Goal: Obtain resource: Download file/media

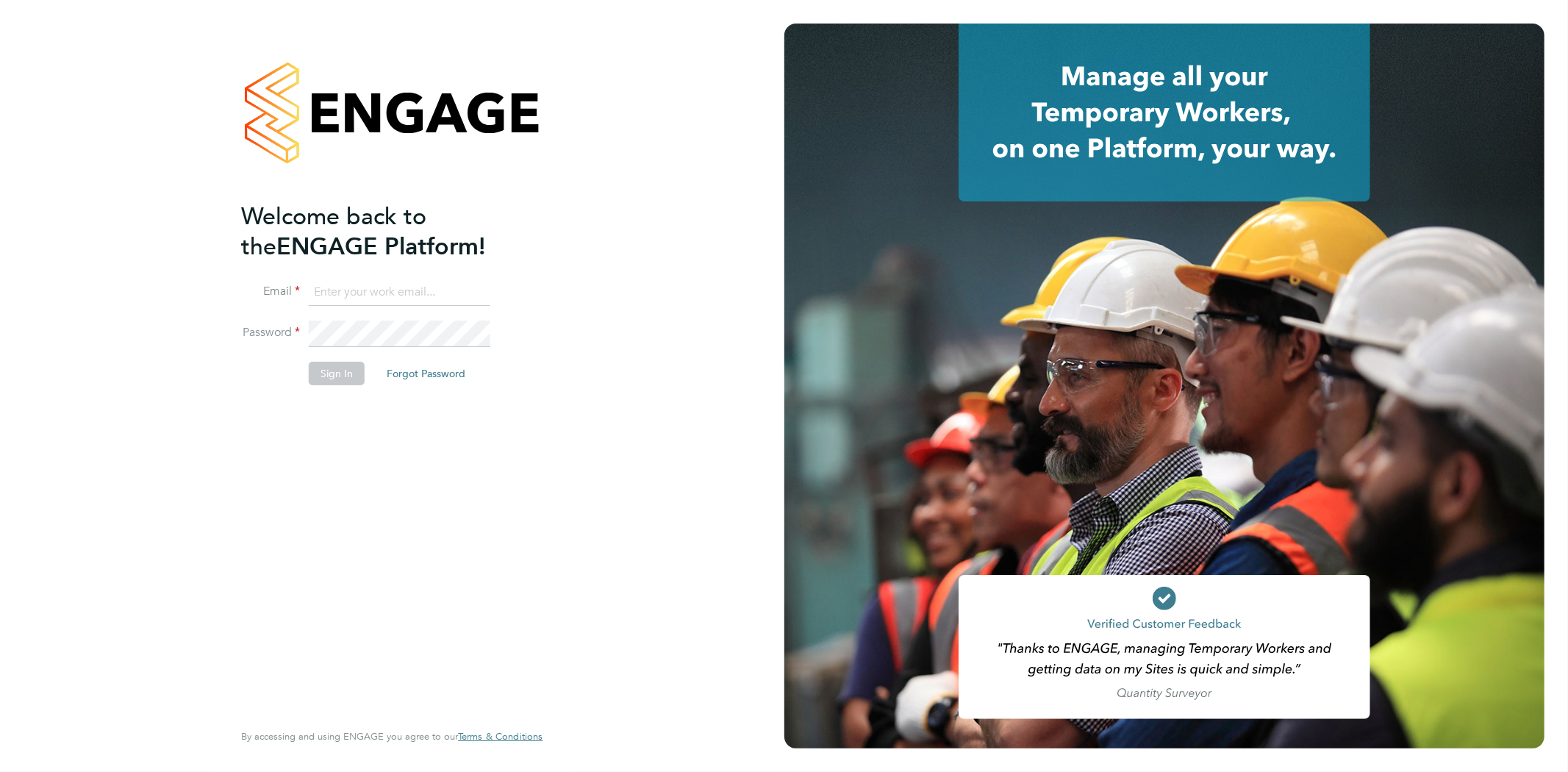
type input "rob@ivyresourcegroup.com"
click at [346, 366] on button "Sign In" at bounding box center [337, 373] width 56 height 24
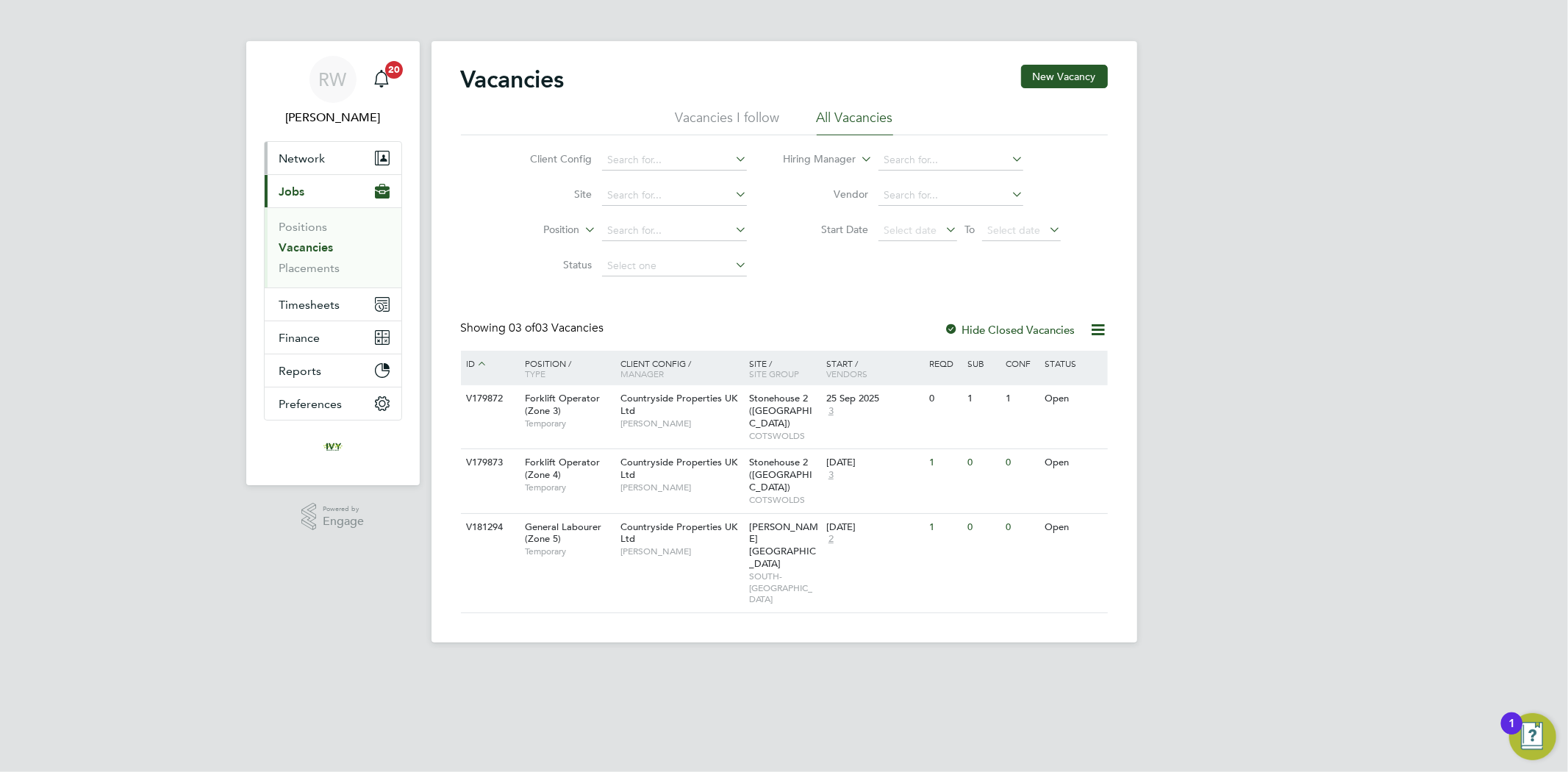
click at [306, 158] on span "Network" at bounding box center [303, 158] width 47 height 14
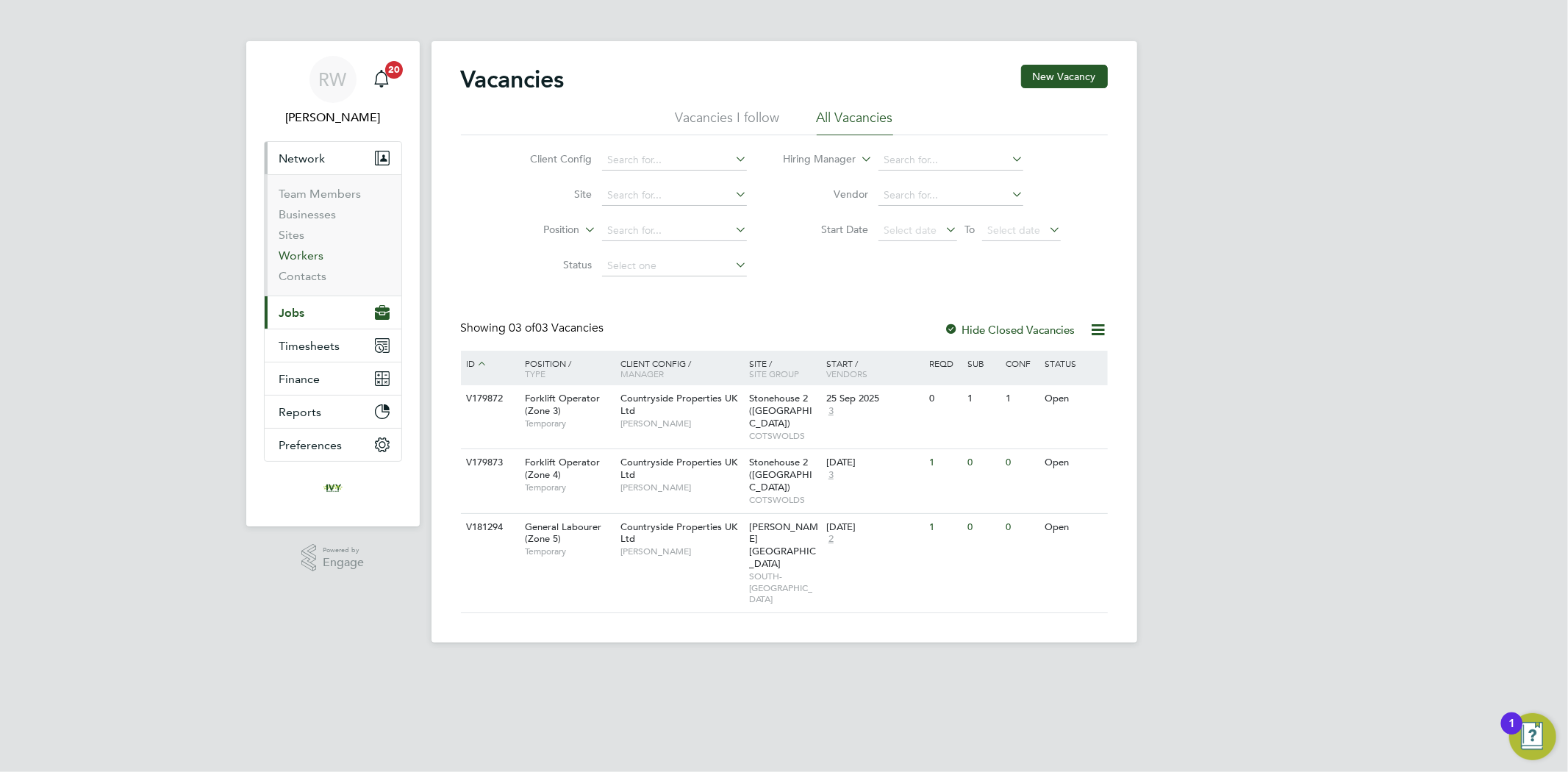
click at [302, 258] on link "Workers" at bounding box center [302, 255] width 45 height 14
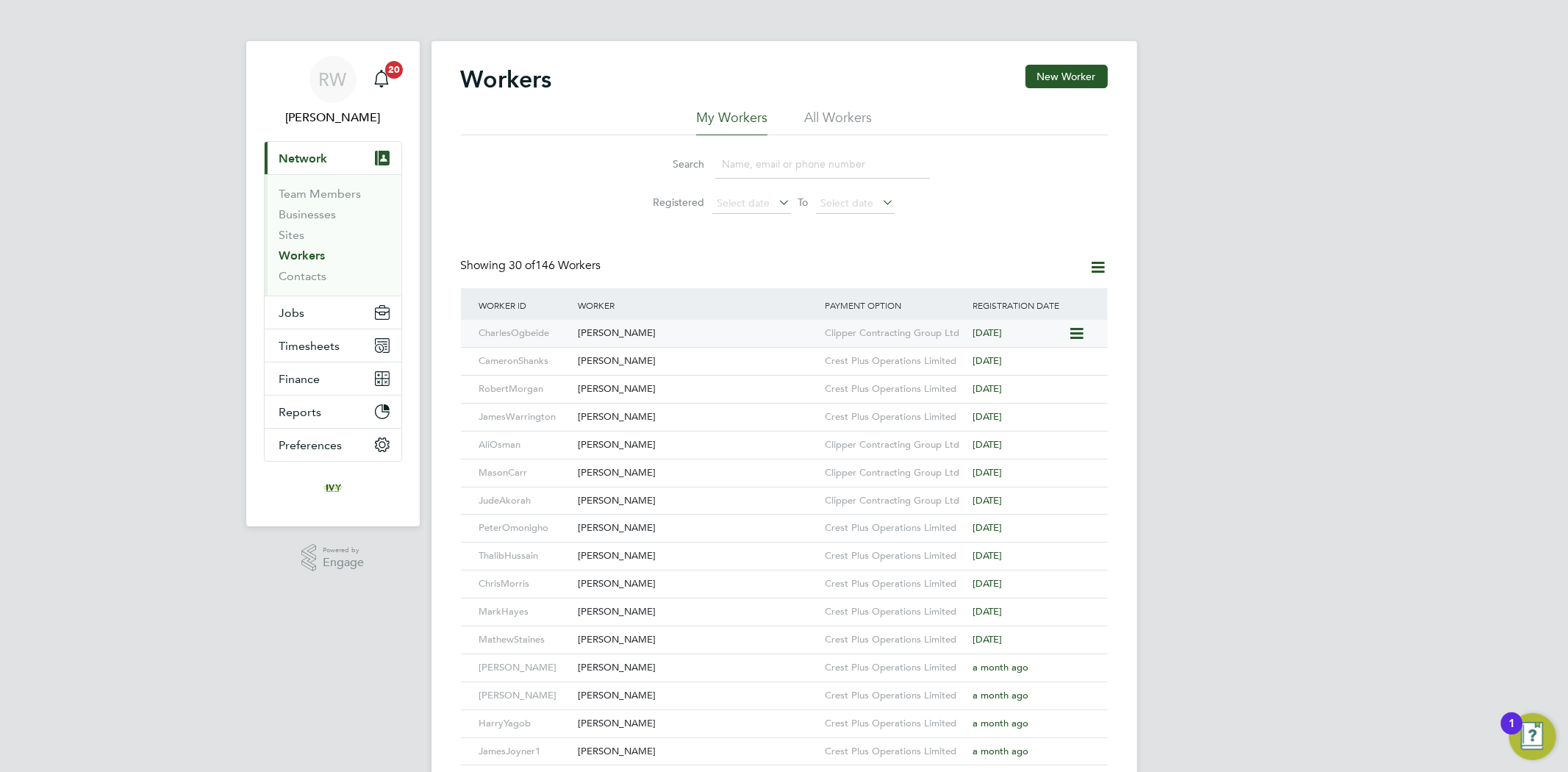
click at [658, 327] on div "Charles Ogbeide" at bounding box center [698, 333] width 247 height 27
click at [627, 356] on div "Cameron Shanks" at bounding box center [698, 361] width 247 height 27
click at [718, 383] on div "Robert Morgan" at bounding box center [698, 388] width 247 height 27
click at [696, 552] on div "[PERSON_NAME]" at bounding box center [698, 555] width 247 height 27
click at [677, 584] on div "[PERSON_NAME]" at bounding box center [698, 584] width 247 height 27
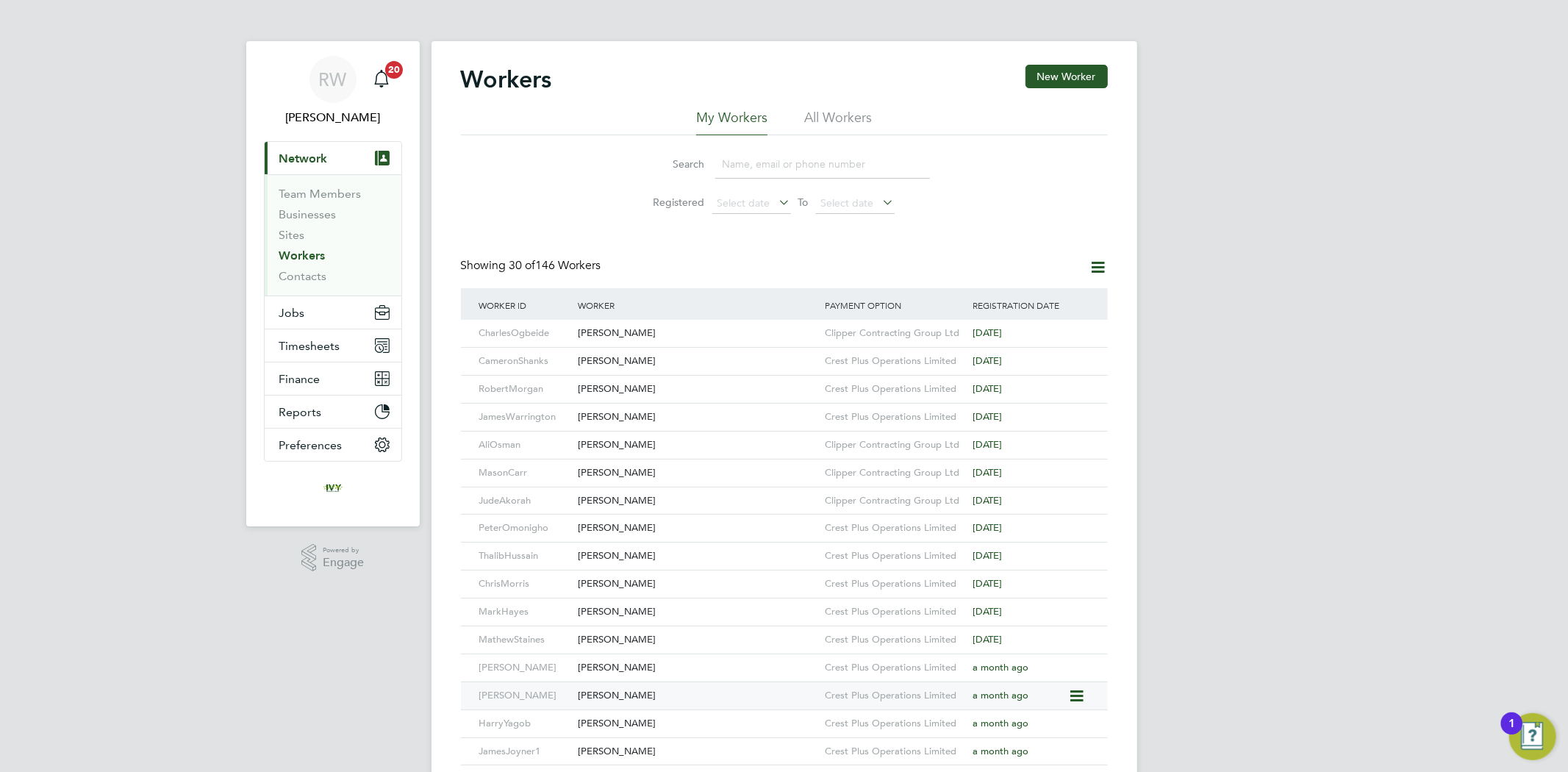
click at [675, 694] on div "Mario Spasov" at bounding box center [698, 695] width 247 height 27
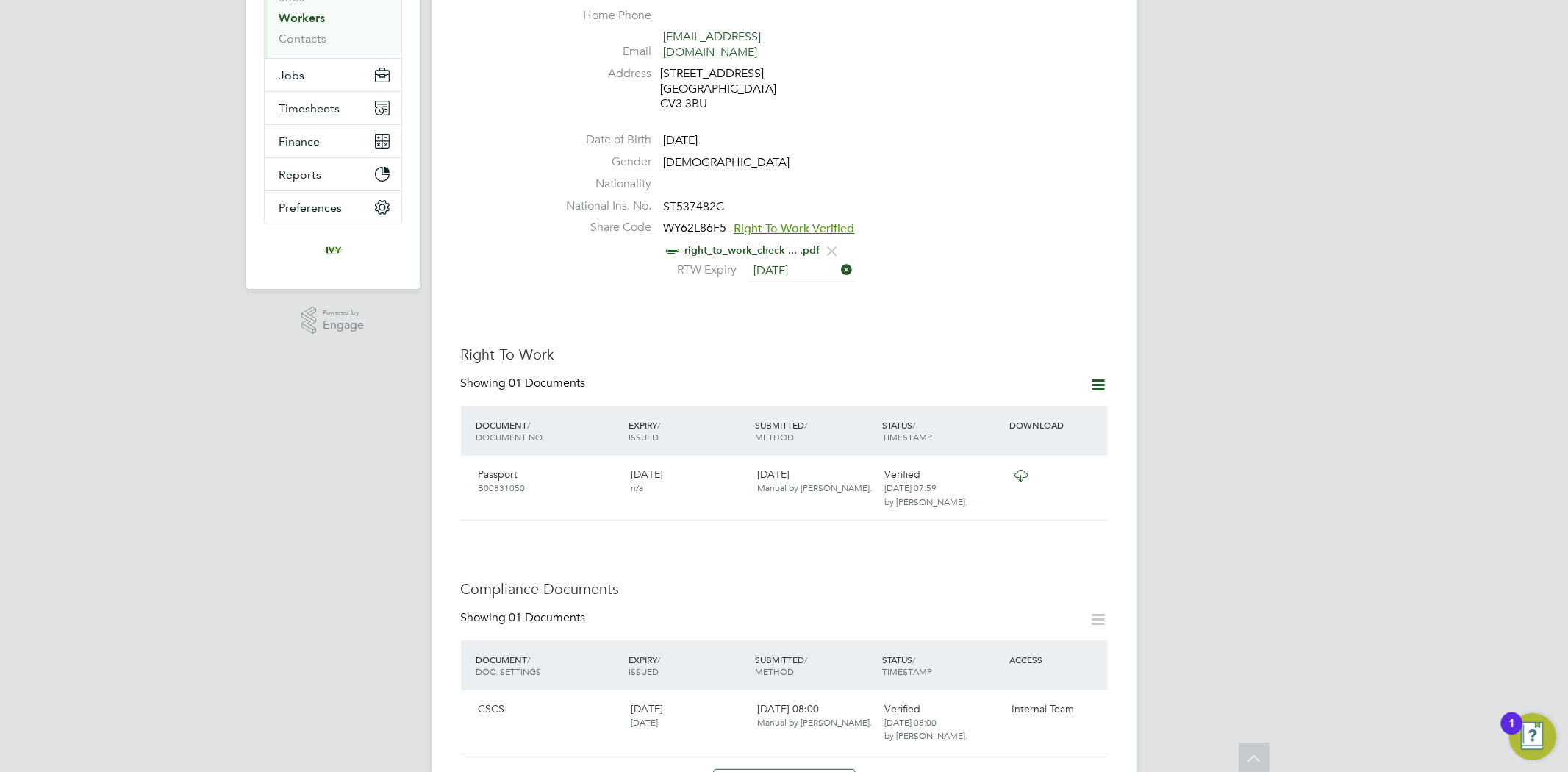
scroll to position [245, 0]
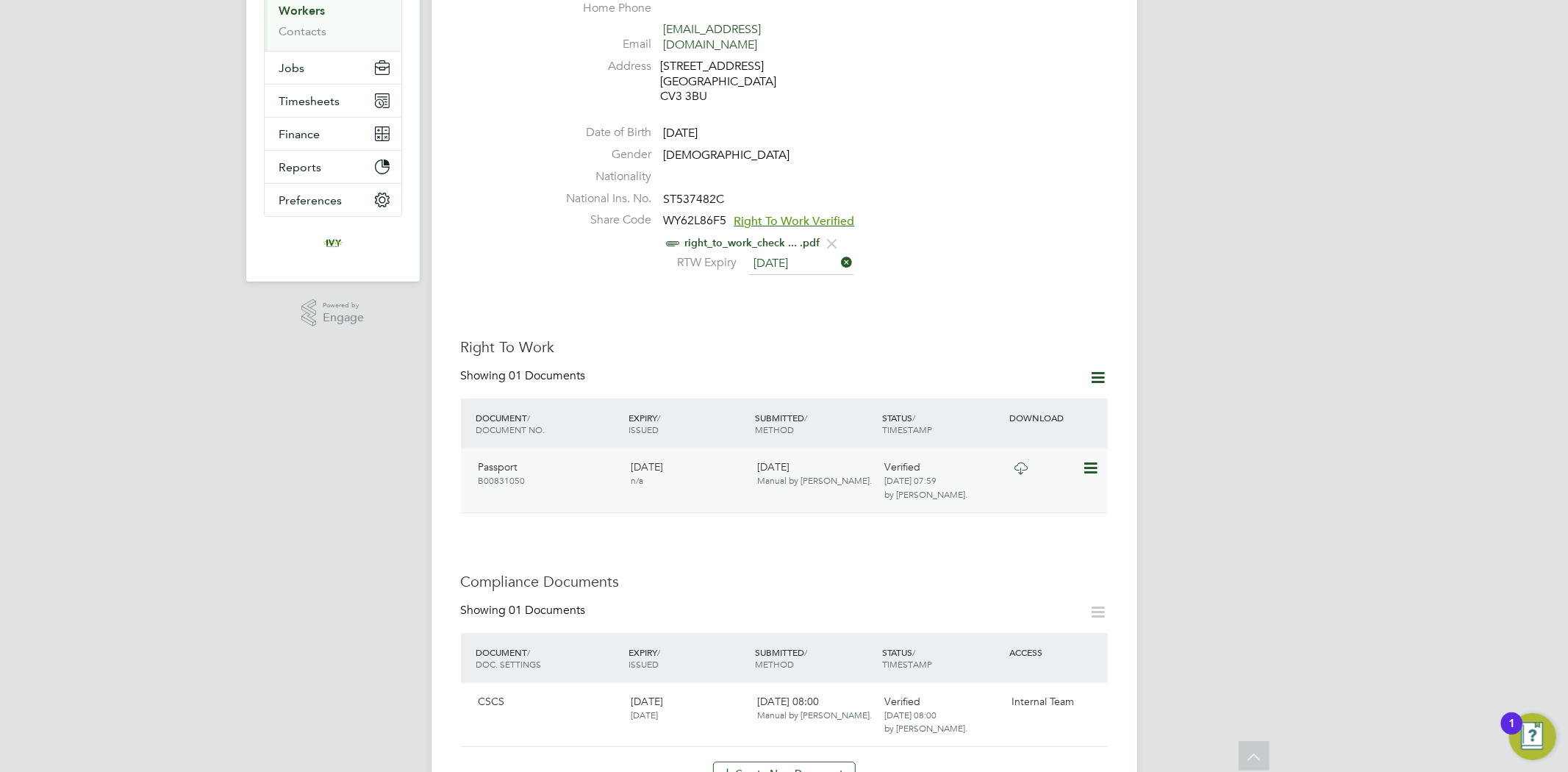
click at [1012, 462] on icon at bounding box center [1021, 468] width 18 height 11
click at [762, 236] on link "right_to_work_check ... .pdf" at bounding box center [753, 242] width 135 height 12
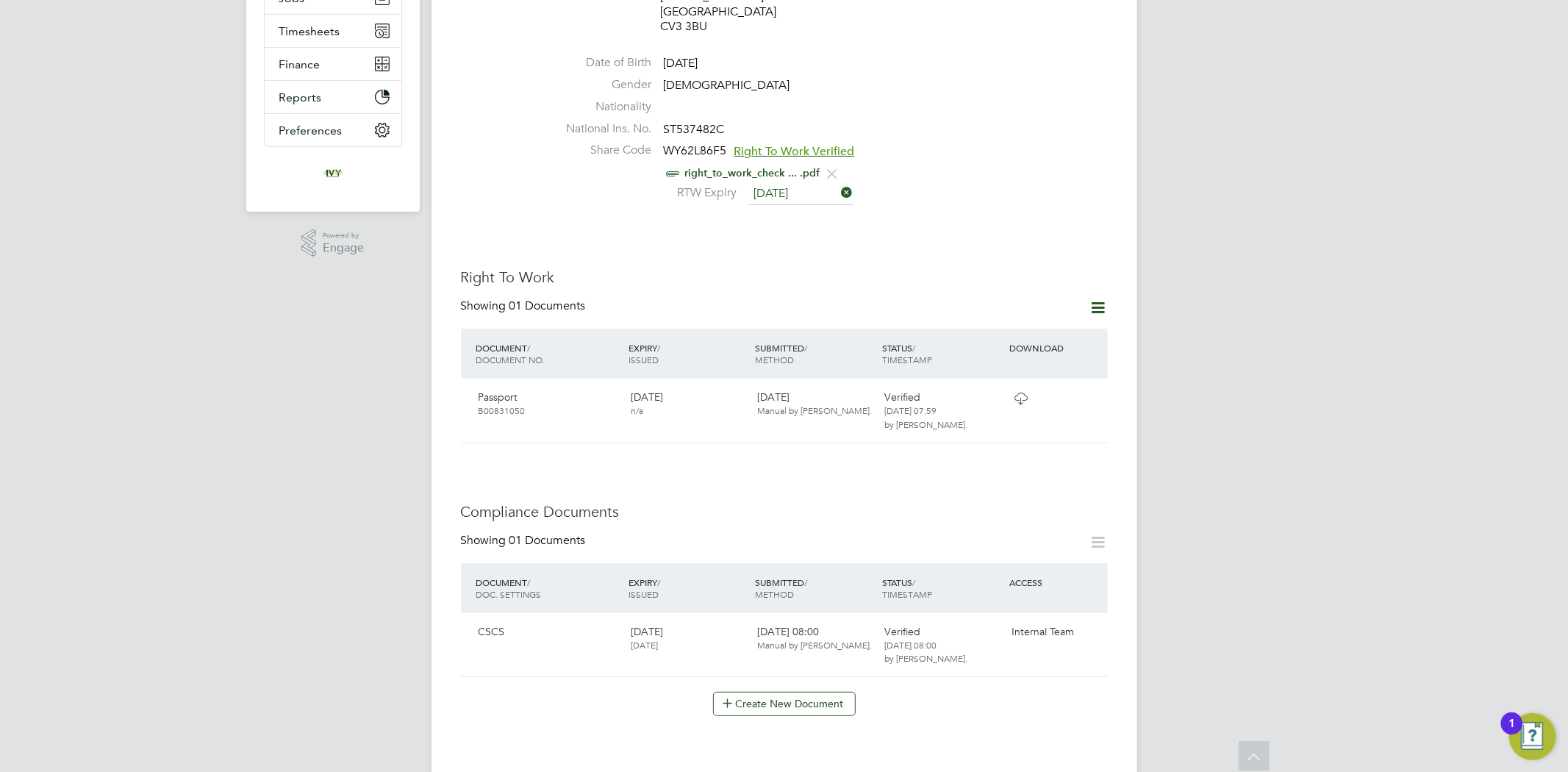
scroll to position [490, 0]
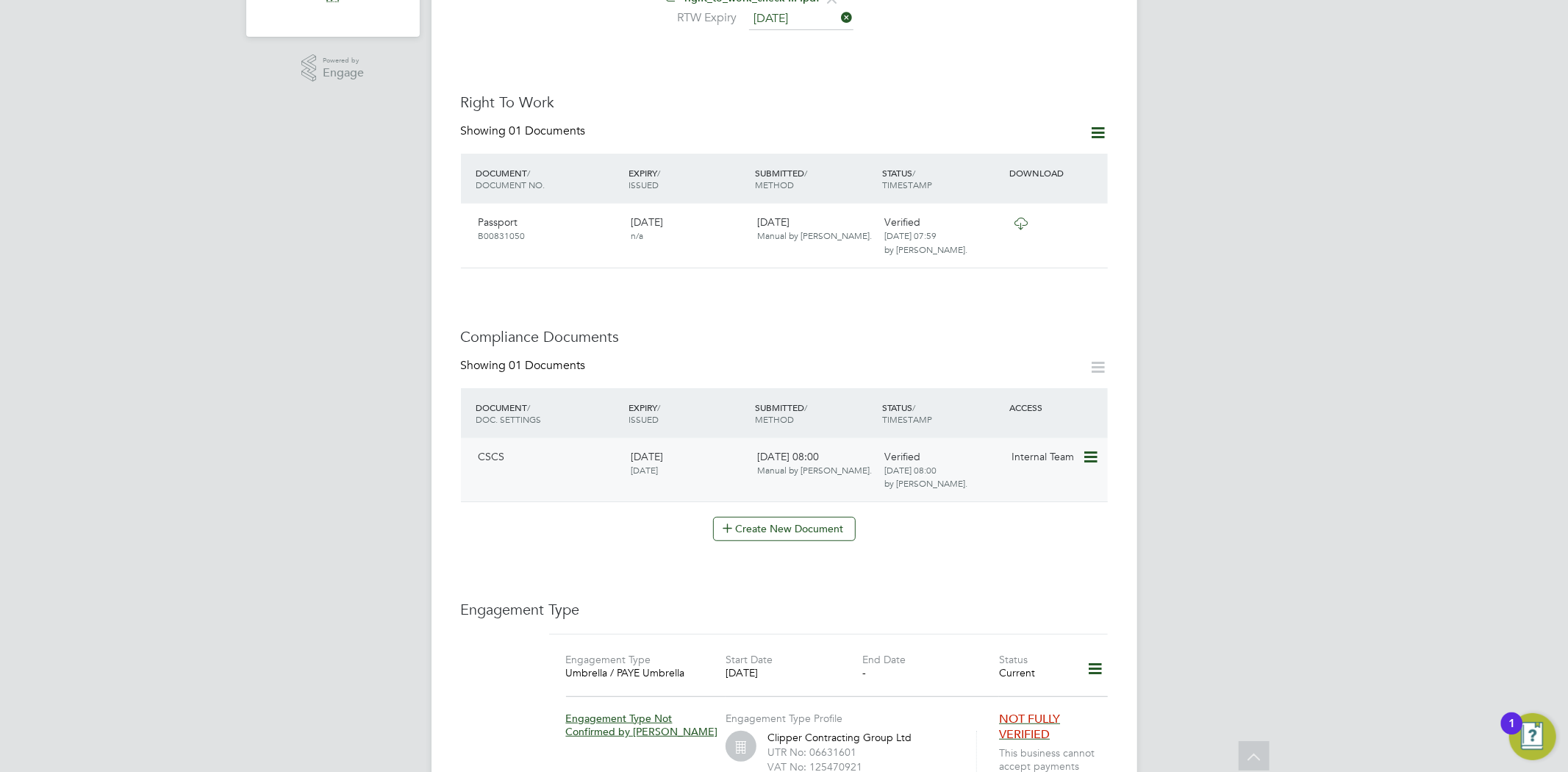
click at [1088, 448] on icon at bounding box center [1090, 457] width 15 height 18
click at [1034, 500] on li "Download Document" at bounding box center [1037, 496] width 117 height 20
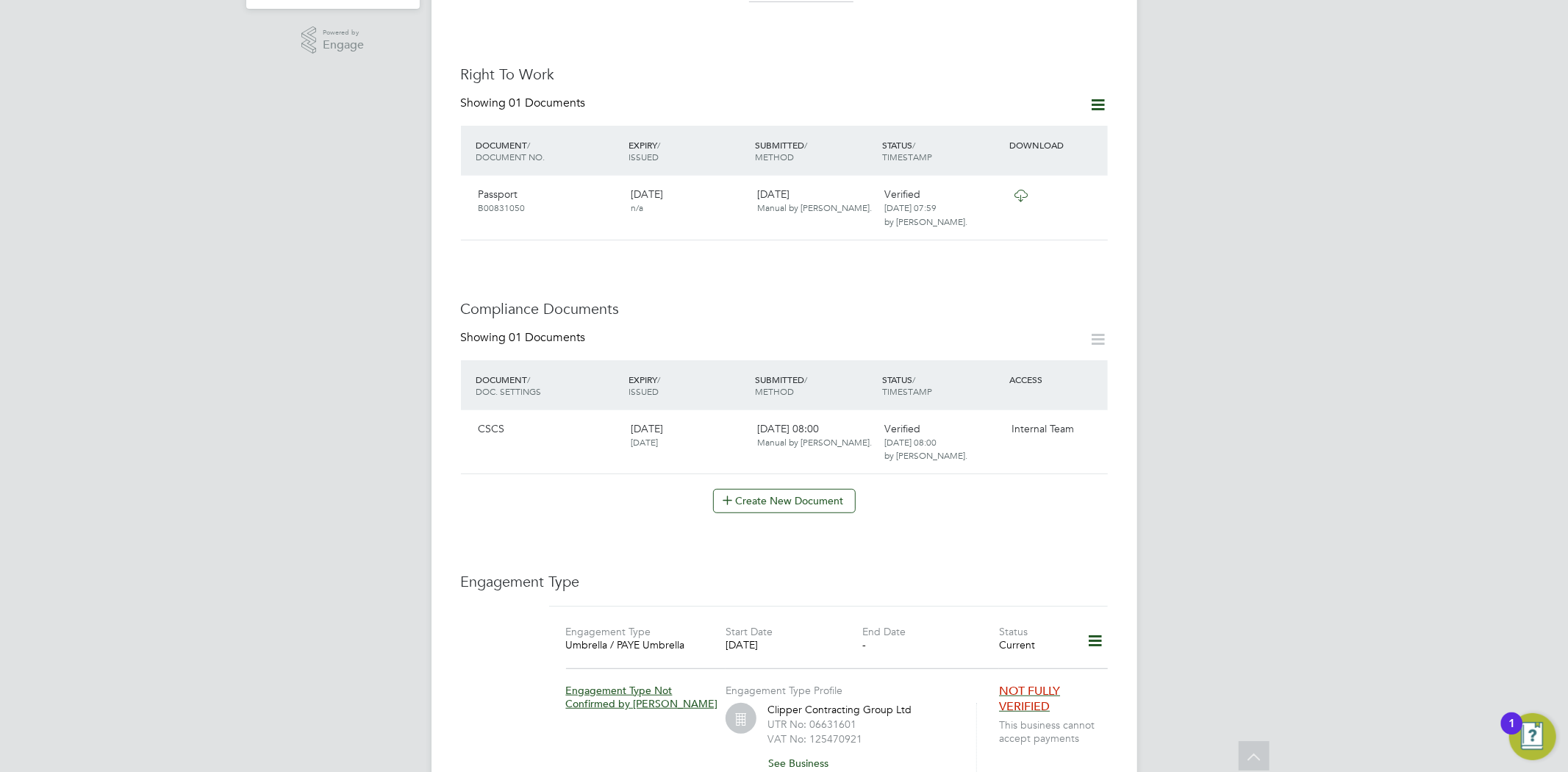
scroll to position [478, 0]
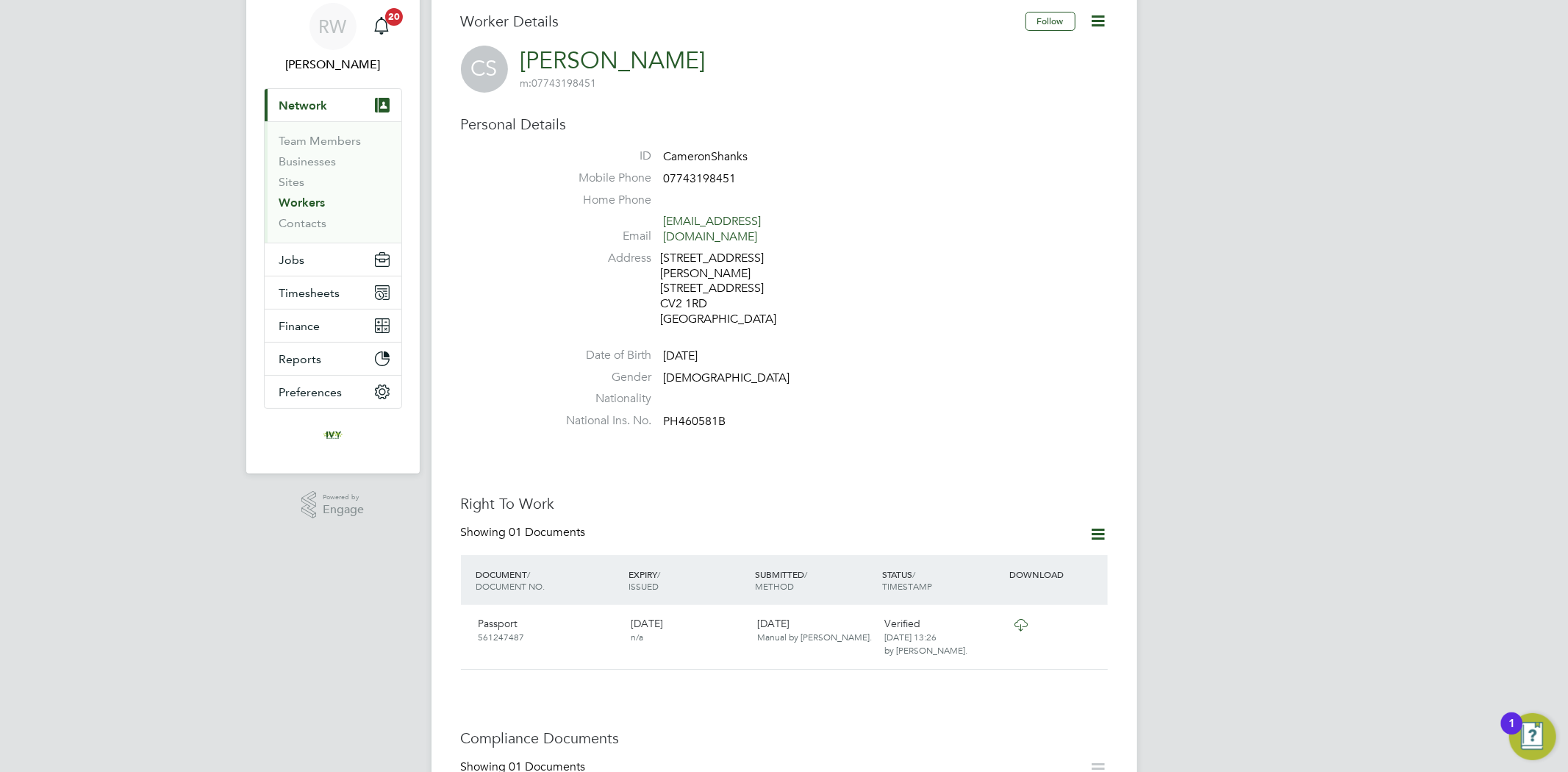
scroll to position [82, 0]
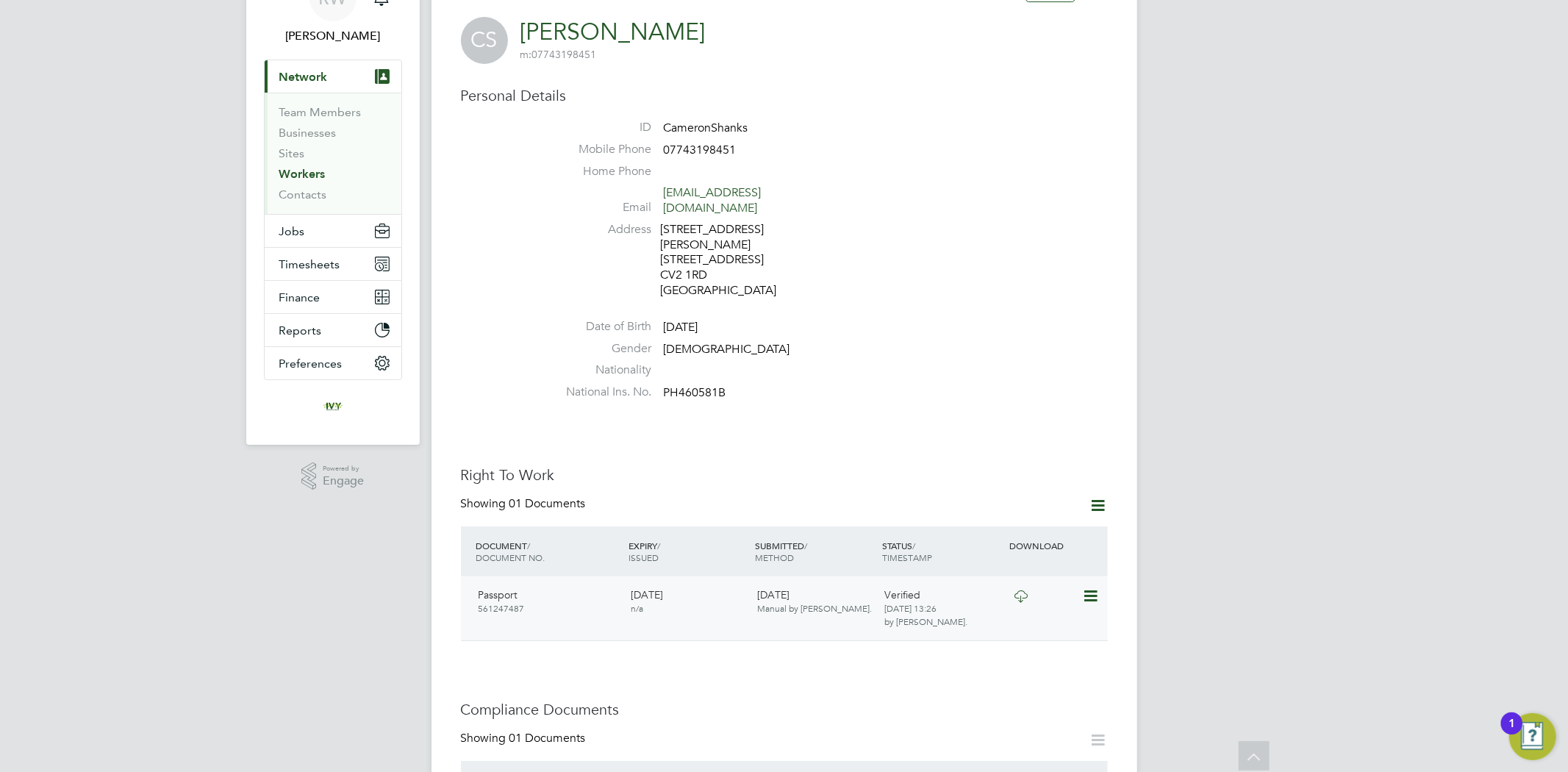
click at [1015, 590] on icon at bounding box center [1021, 596] width 18 height 11
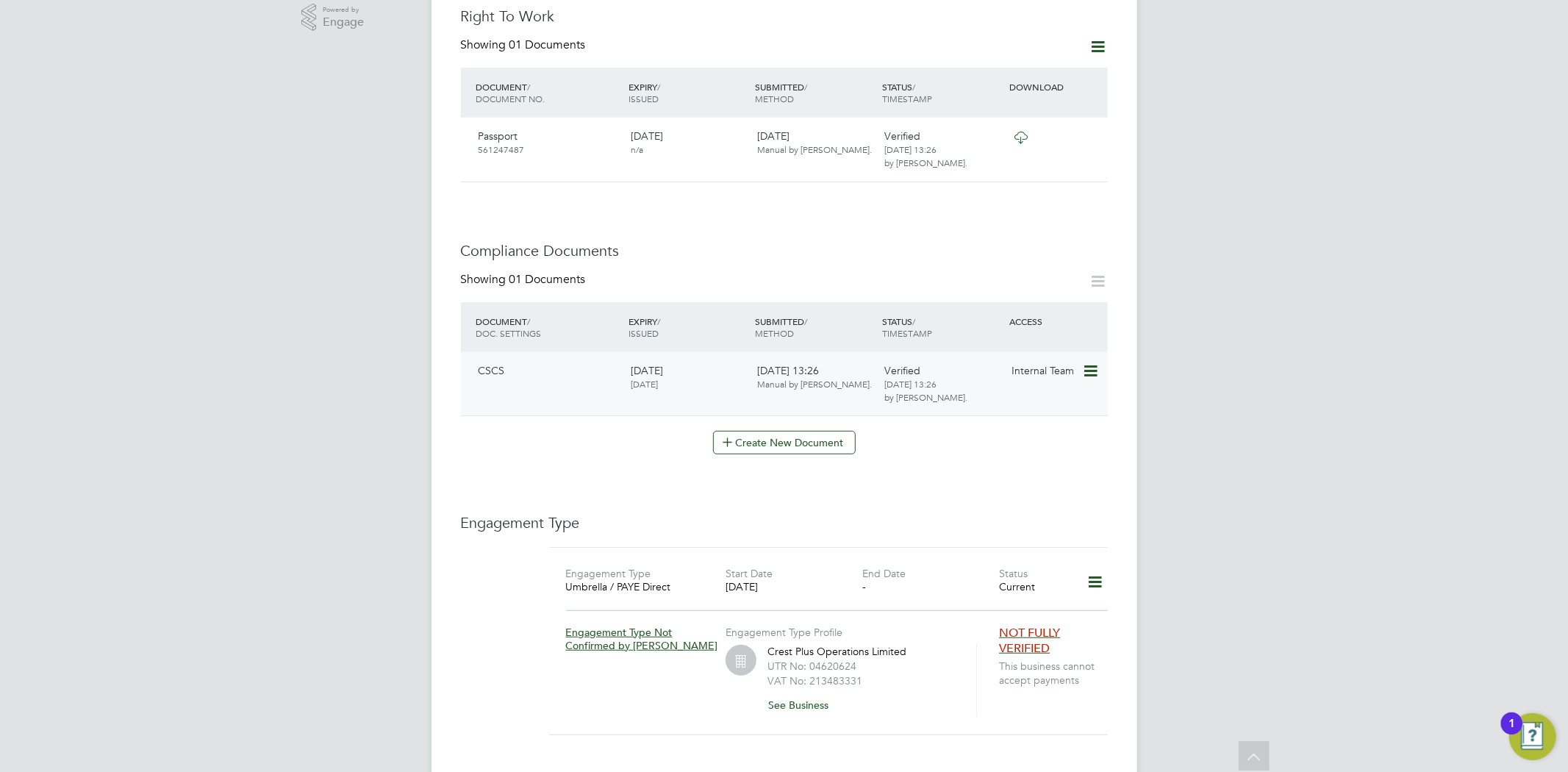
scroll to position [571, 0]
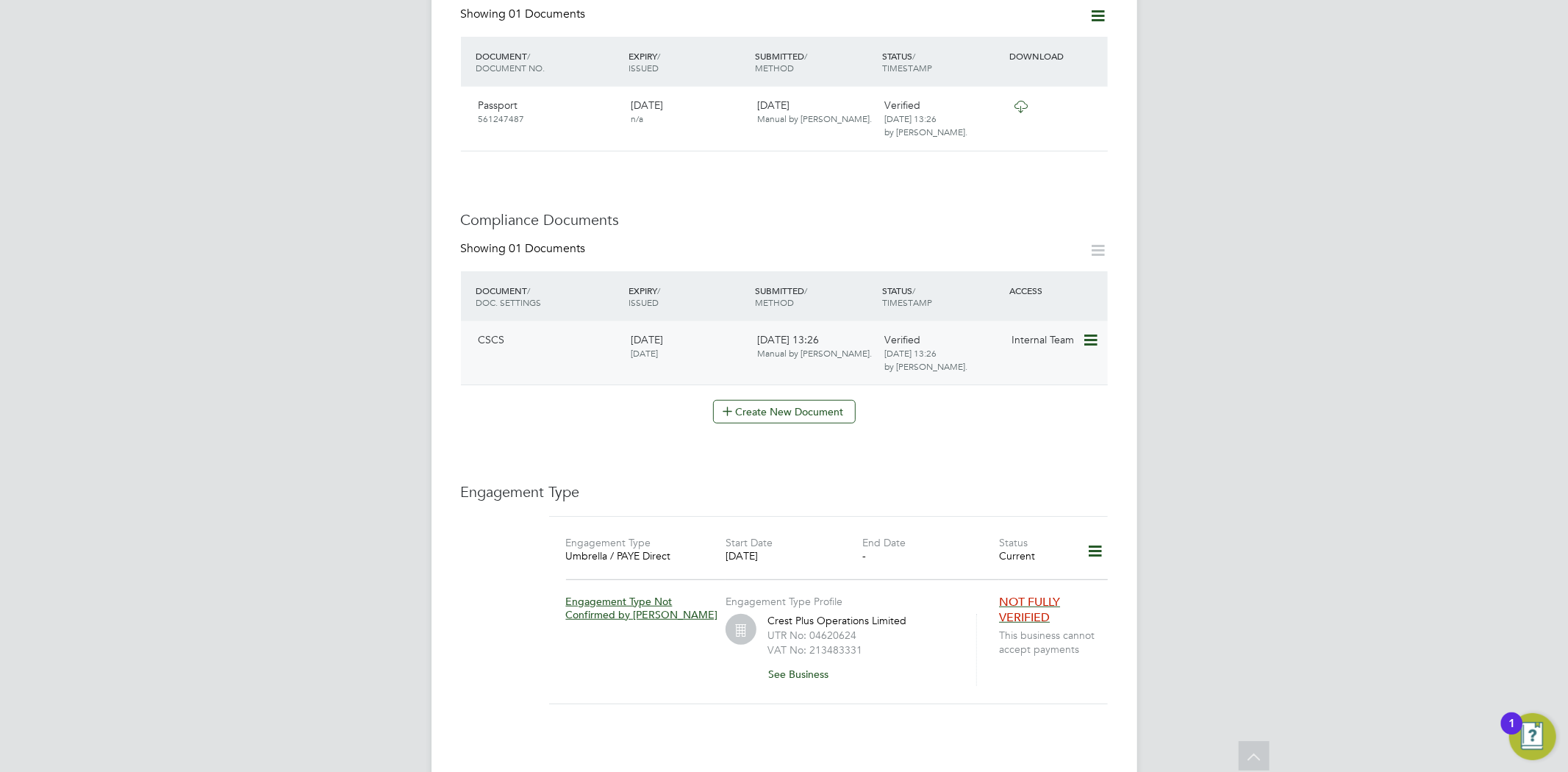
click at [1092, 331] on icon at bounding box center [1090, 340] width 15 height 18
click at [1020, 366] on li "Download Document" at bounding box center [1037, 365] width 117 height 20
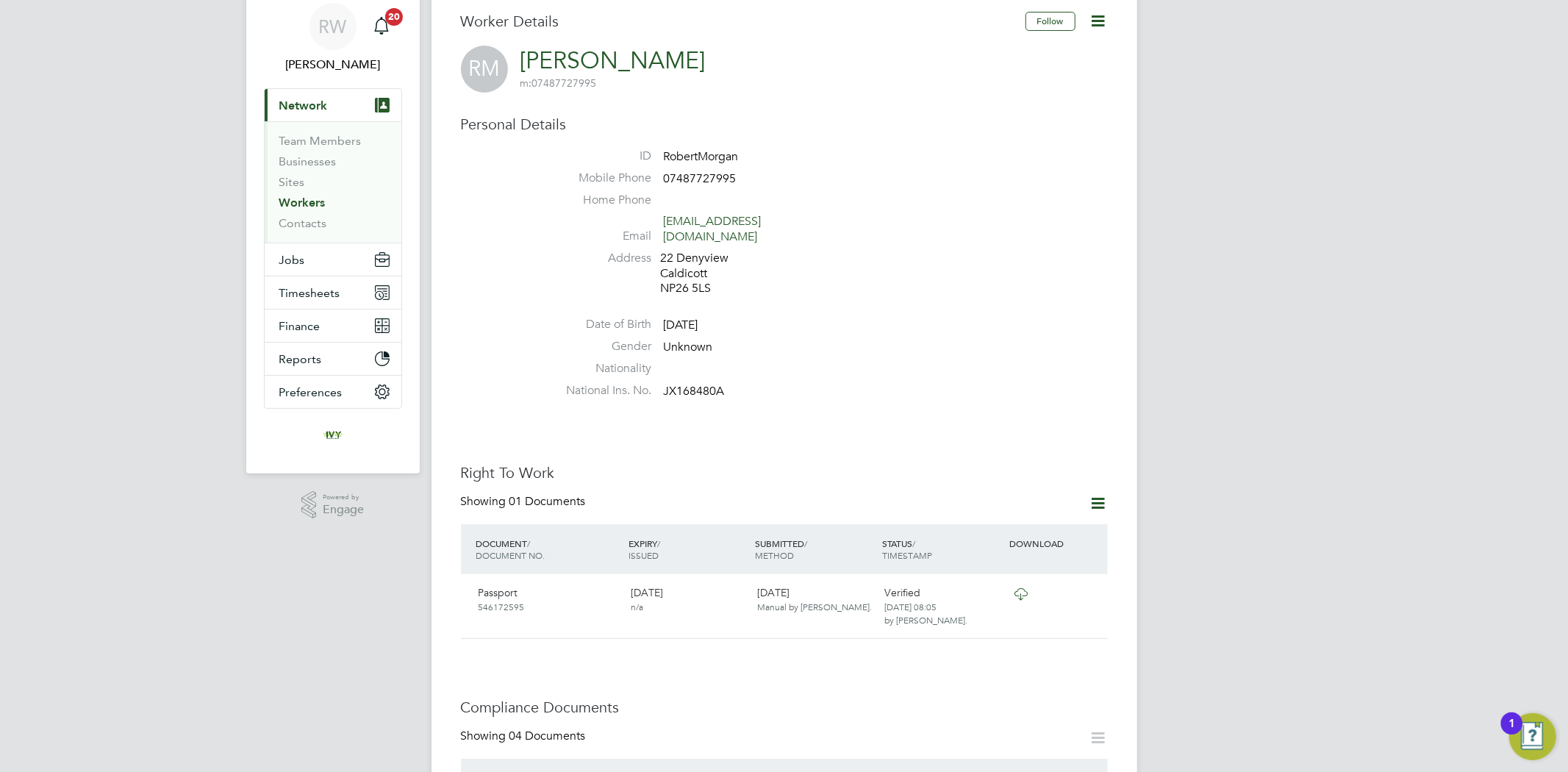
scroll to position [82, 0]
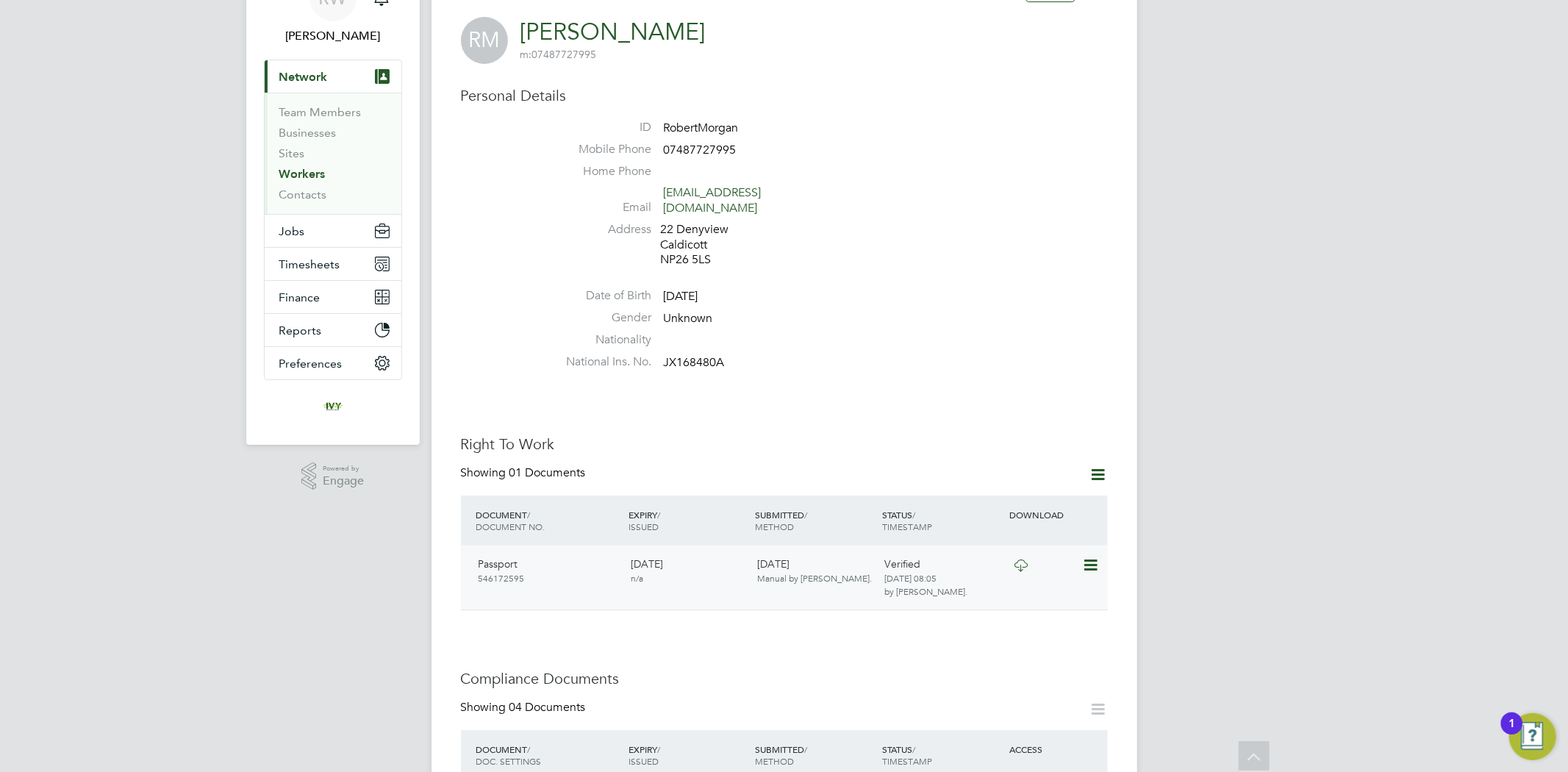
click at [1022, 559] on icon at bounding box center [1021, 565] width 18 height 11
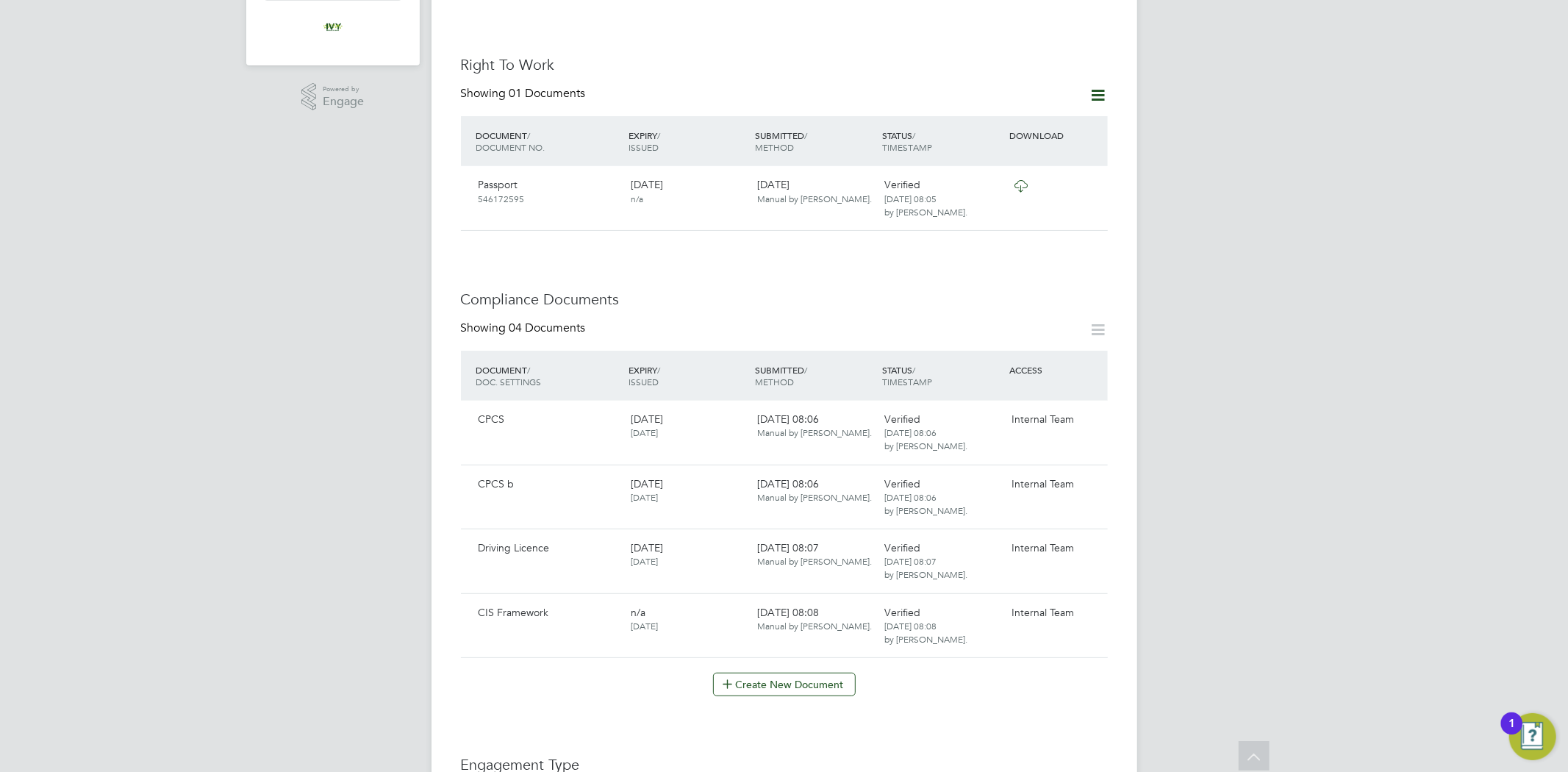
scroll to position [490, 0]
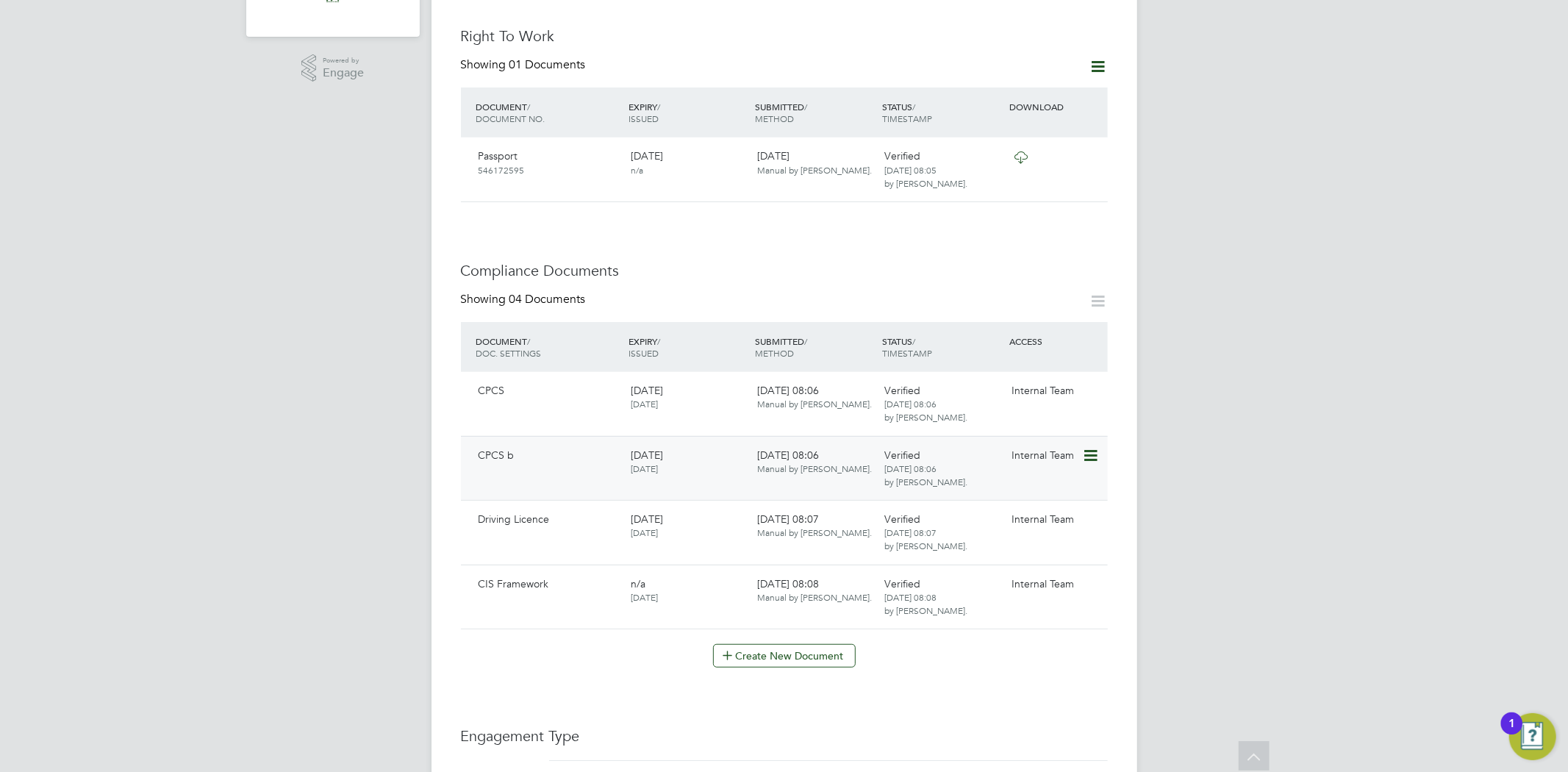
click at [1092, 447] on icon at bounding box center [1090, 456] width 15 height 18
click at [1028, 492] on li "Download Document" at bounding box center [1037, 496] width 117 height 20
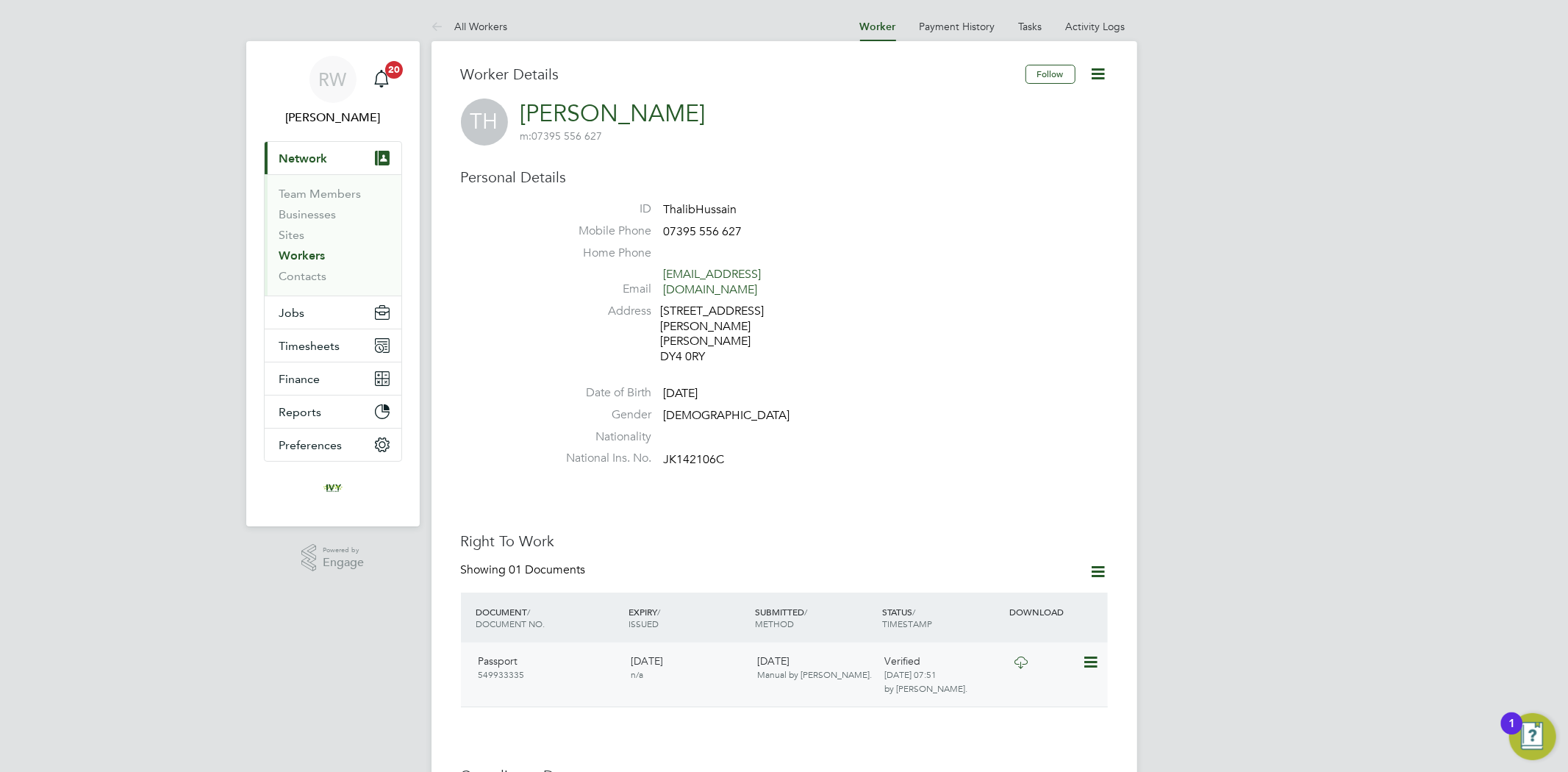
click at [1024, 657] on icon at bounding box center [1021, 662] width 18 height 11
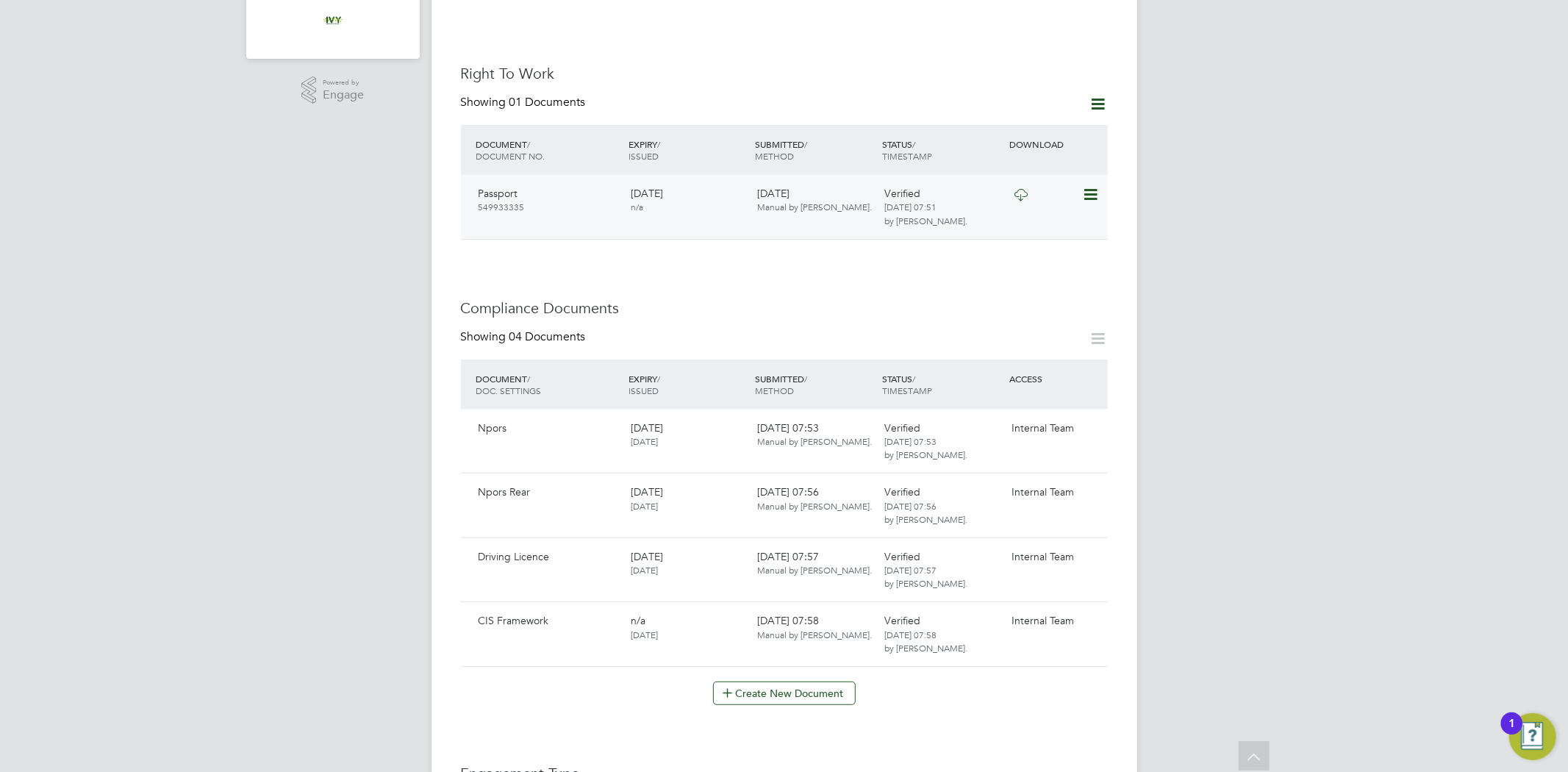
scroll to position [490, 0]
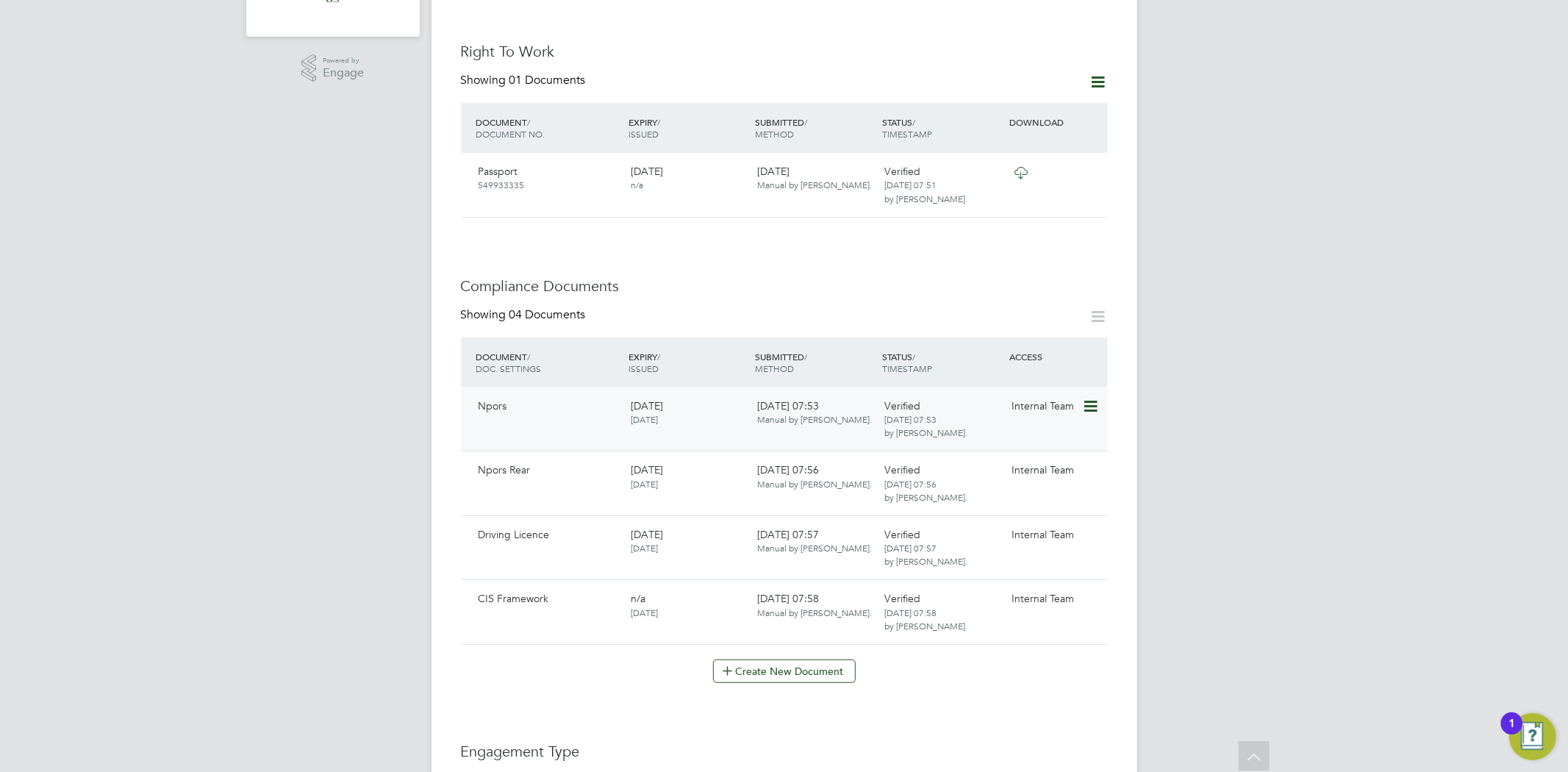
click at [1092, 397] on icon at bounding box center [1090, 406] width 15 height 18
click at [1005, 429] on li "Download Document" at bounding box center [1037, 431] width 117 height 20
click at [1092, 527] on icon at bounding box center [1090, 536] width 15 height 18
click at [1031, 560] on li "Download Document" at bounding box center [1037, 559] width 117 height 20
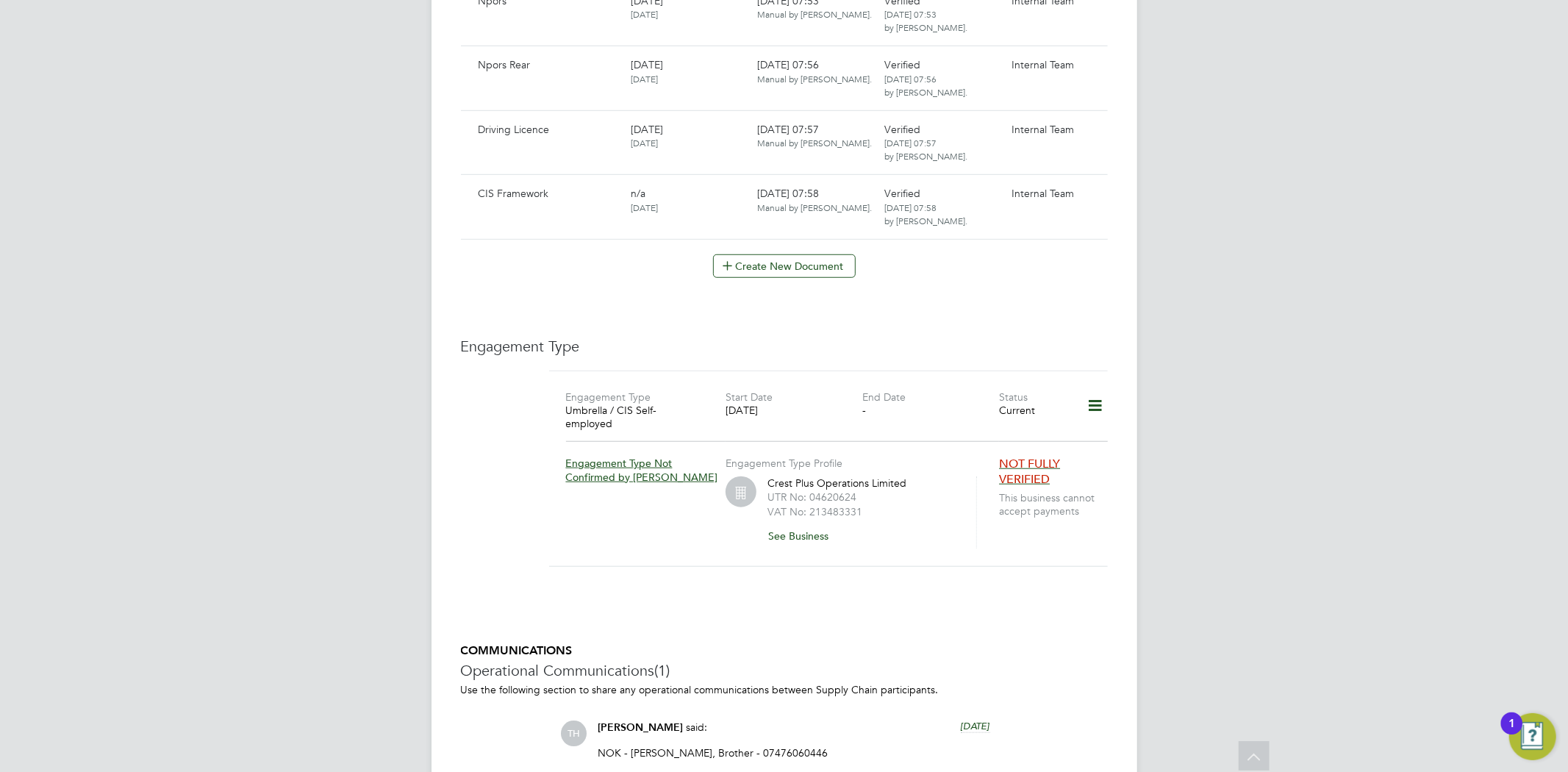
scroll to position [980, 0]
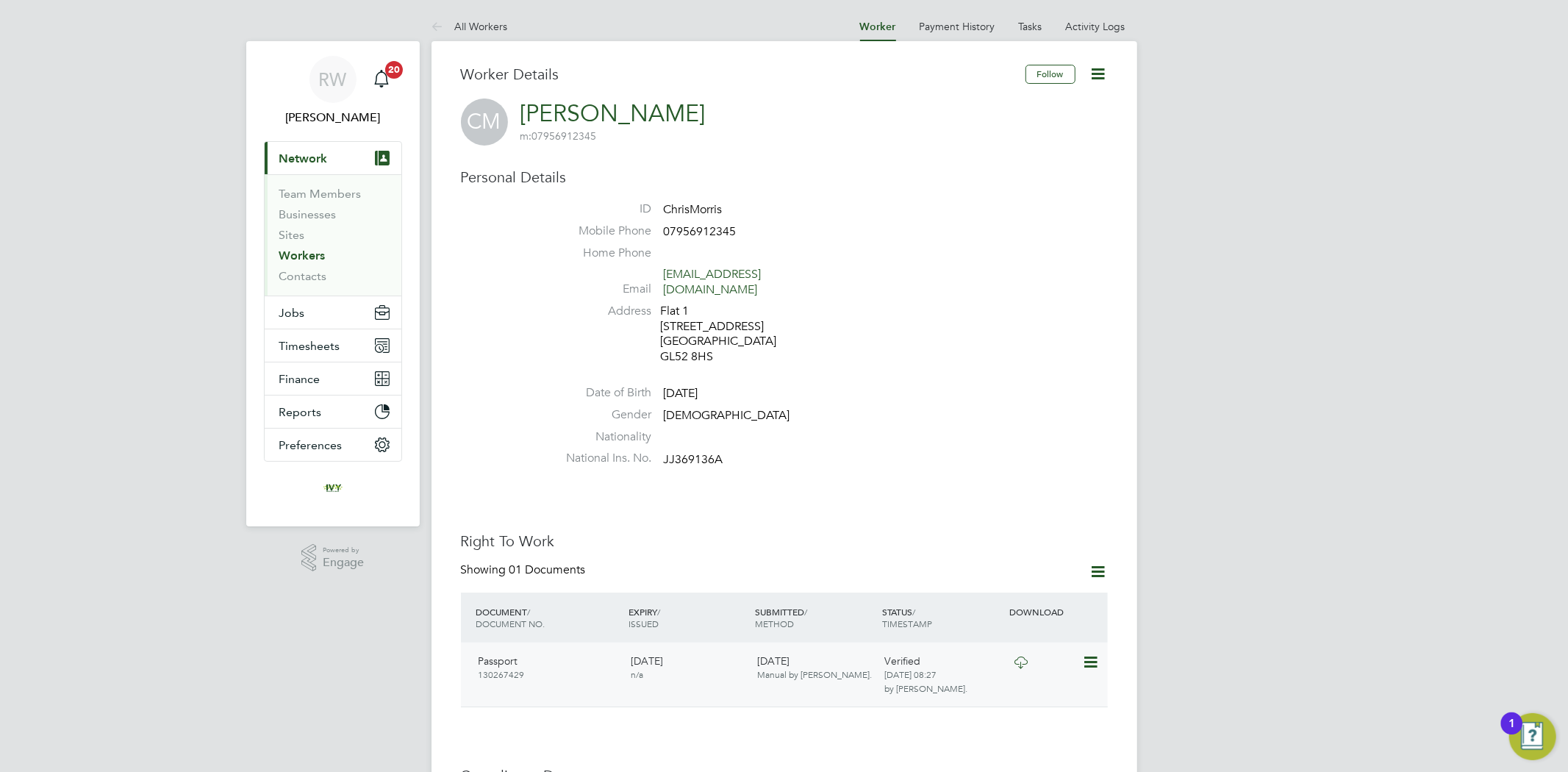
click at [1018, 657] on icon at bounding box center [1021, 662] width 18 height 11
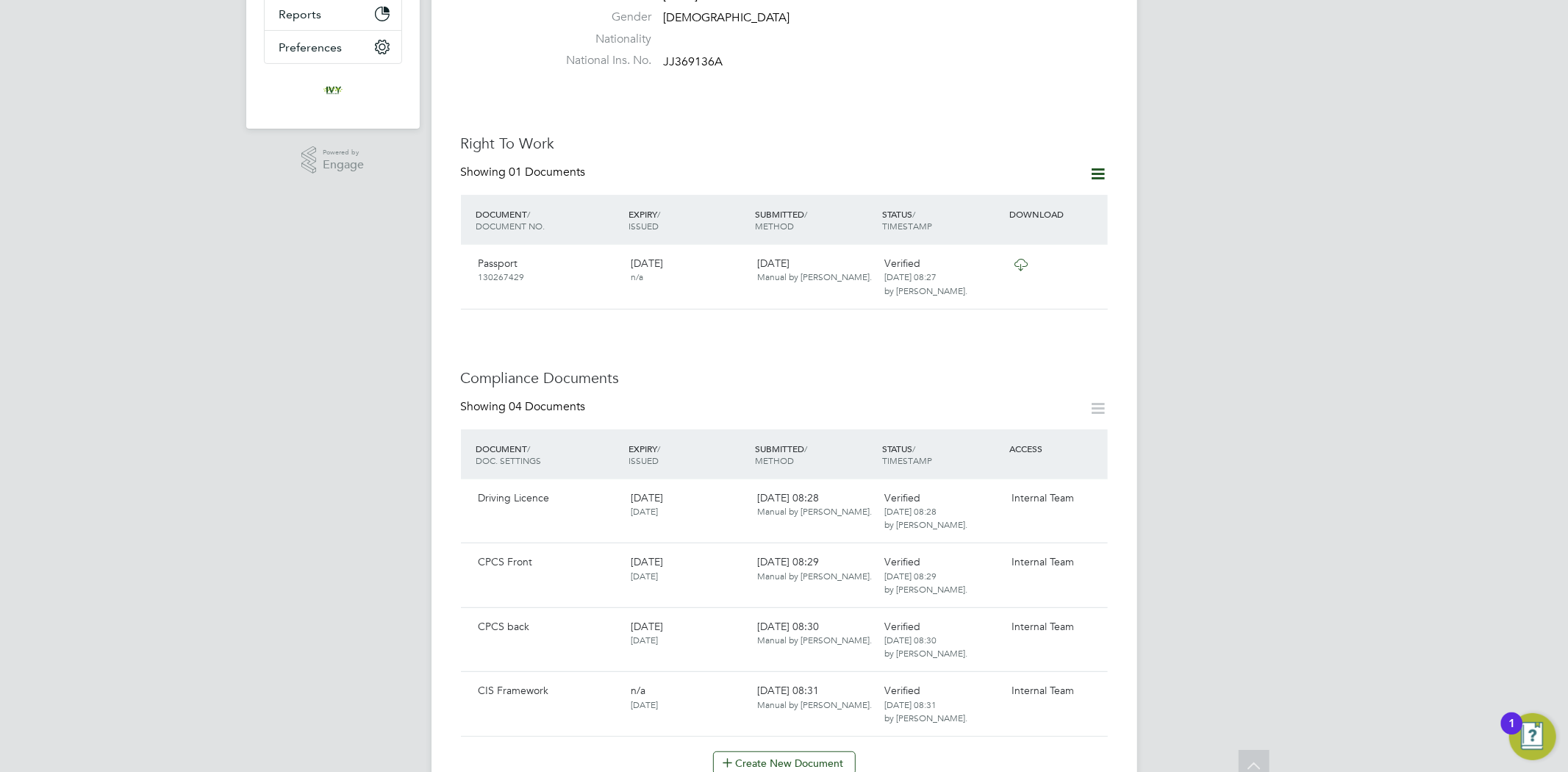
scroll to position [490, 0]
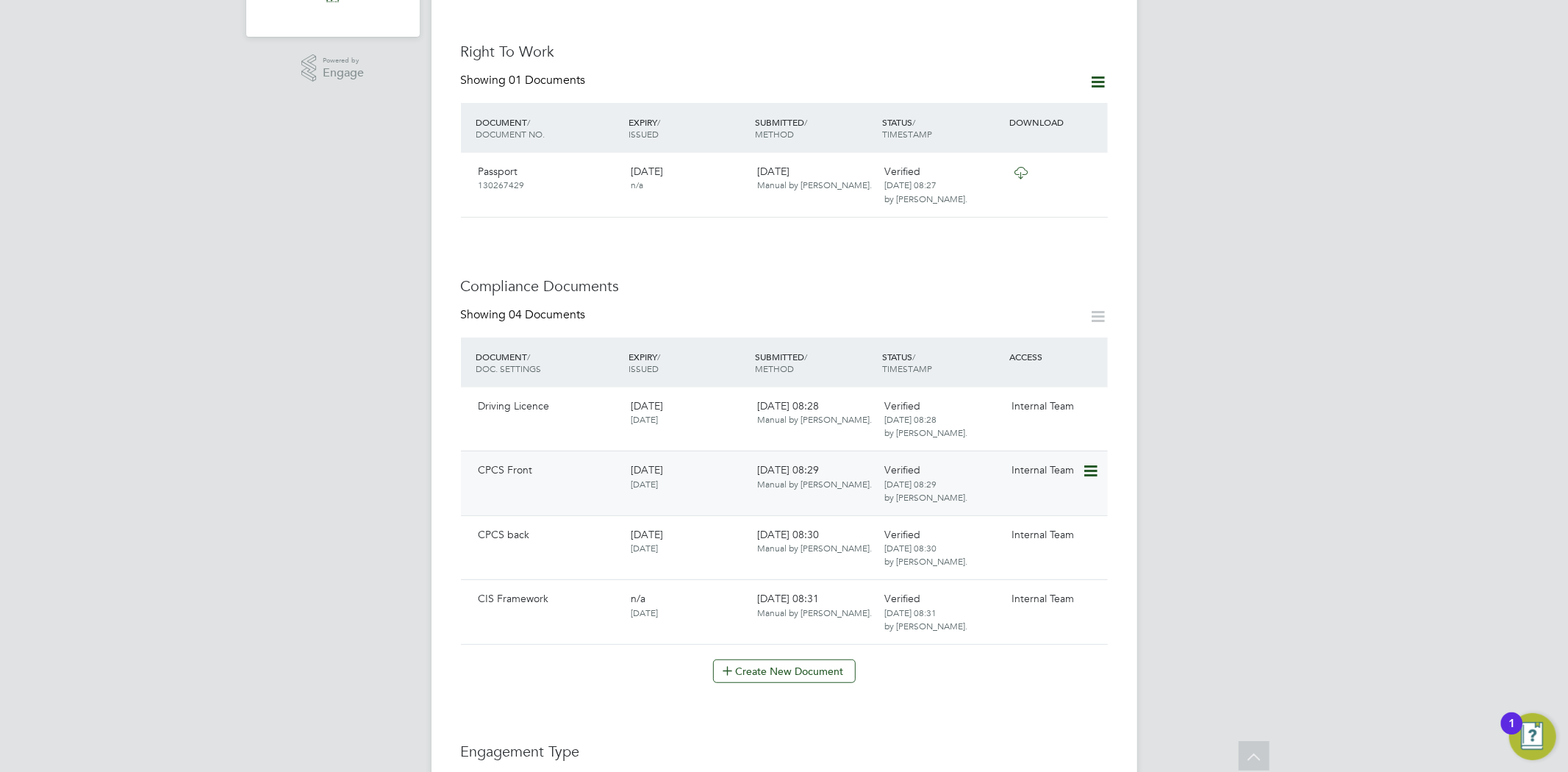
click at [1086, 462] on icon at bounding box center [1090, 471] width 15 height 18
click at [1026, 512] on li "Download Document" at bounding box center [1037, 511] width 117 height 20
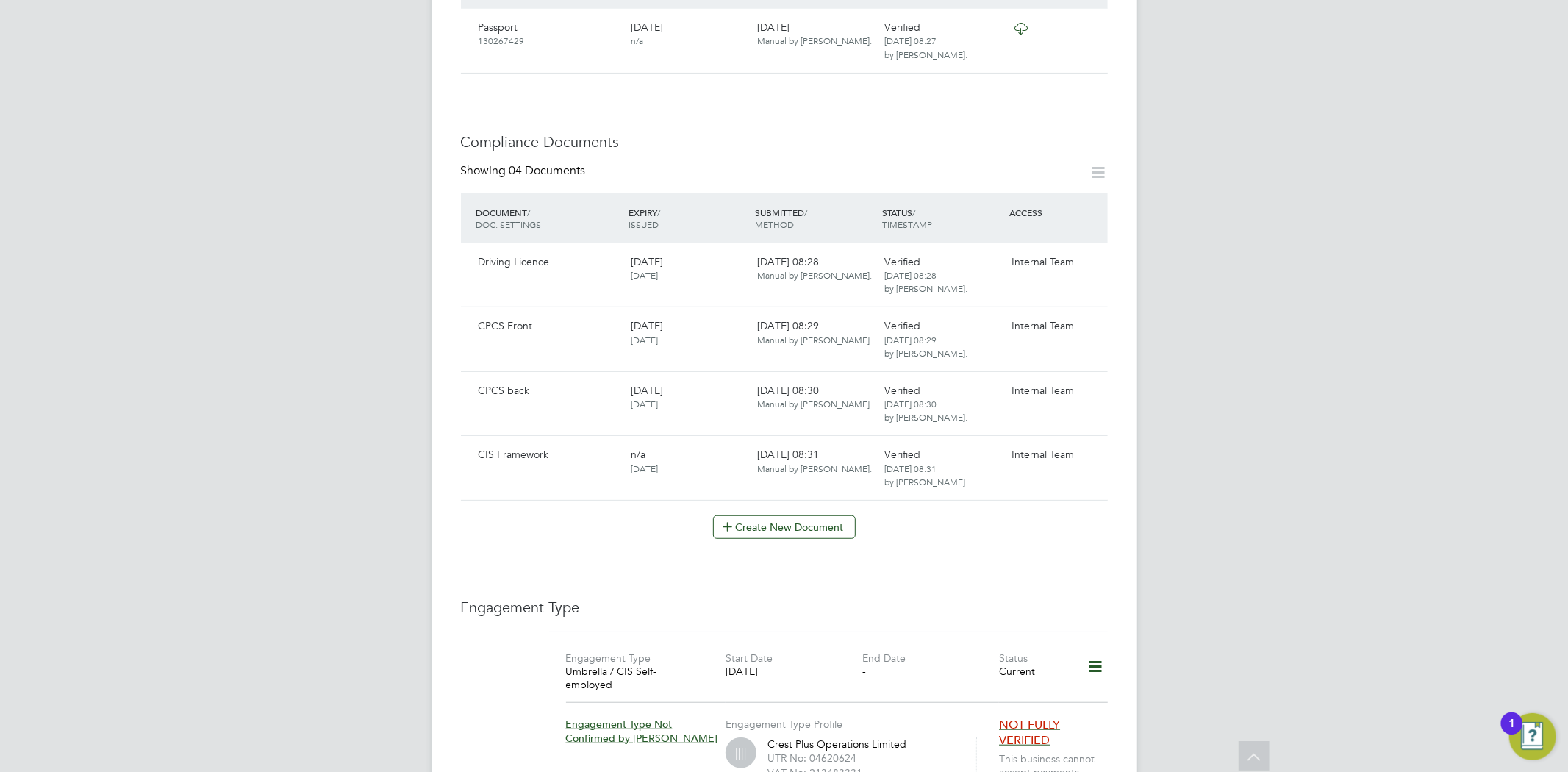
scroll to position [735, 0]
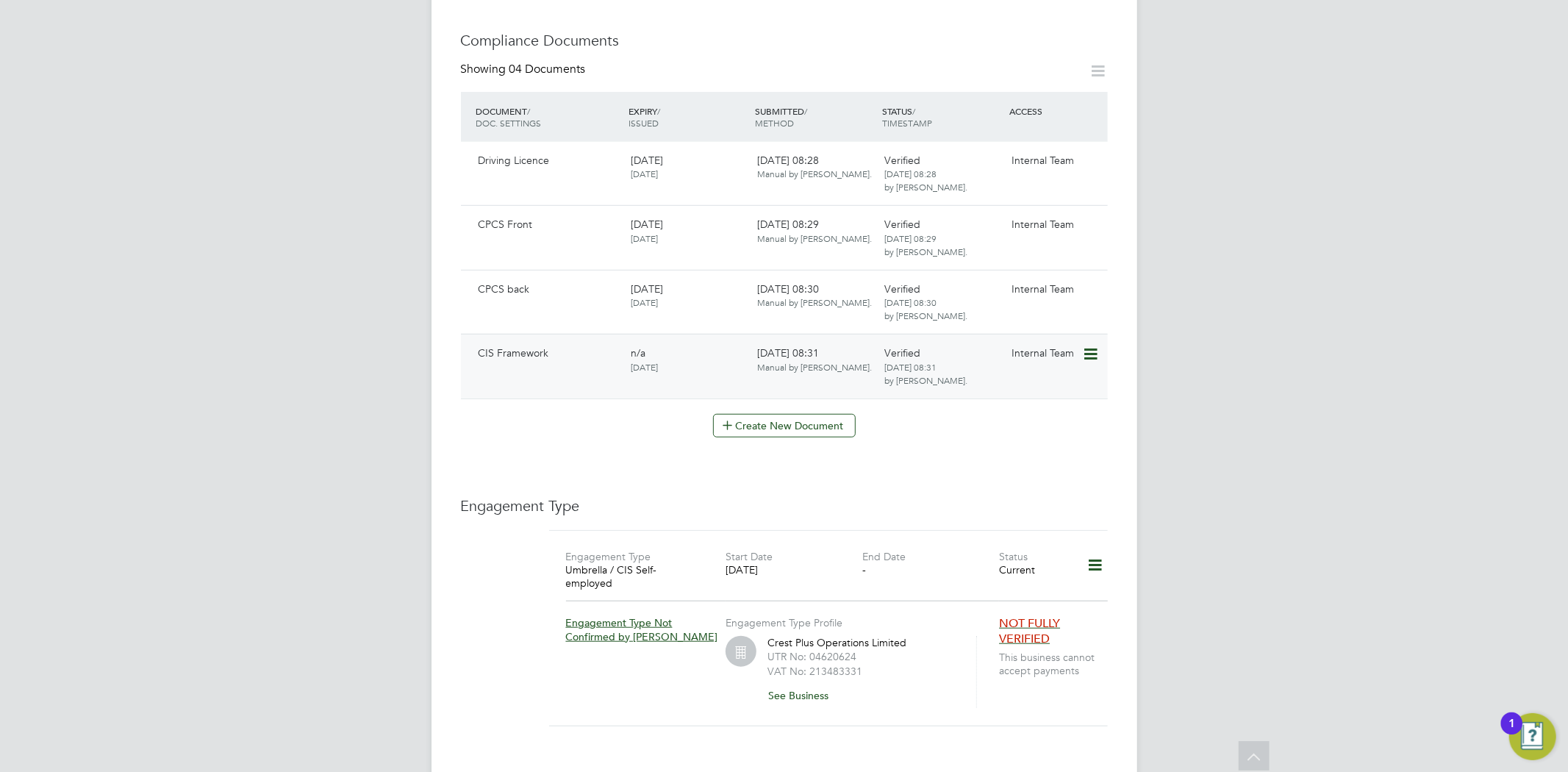
click at [1081, 340] on div "Internal Team" at bounding box center [1044, 352] width 76 height 25
click at [1089, 346] on icon at bounding box center [1090, 355] width 15 height 18
click at [1045, 386] on li "Download Document" at bounding box center [1037, 394] width 117 height 20
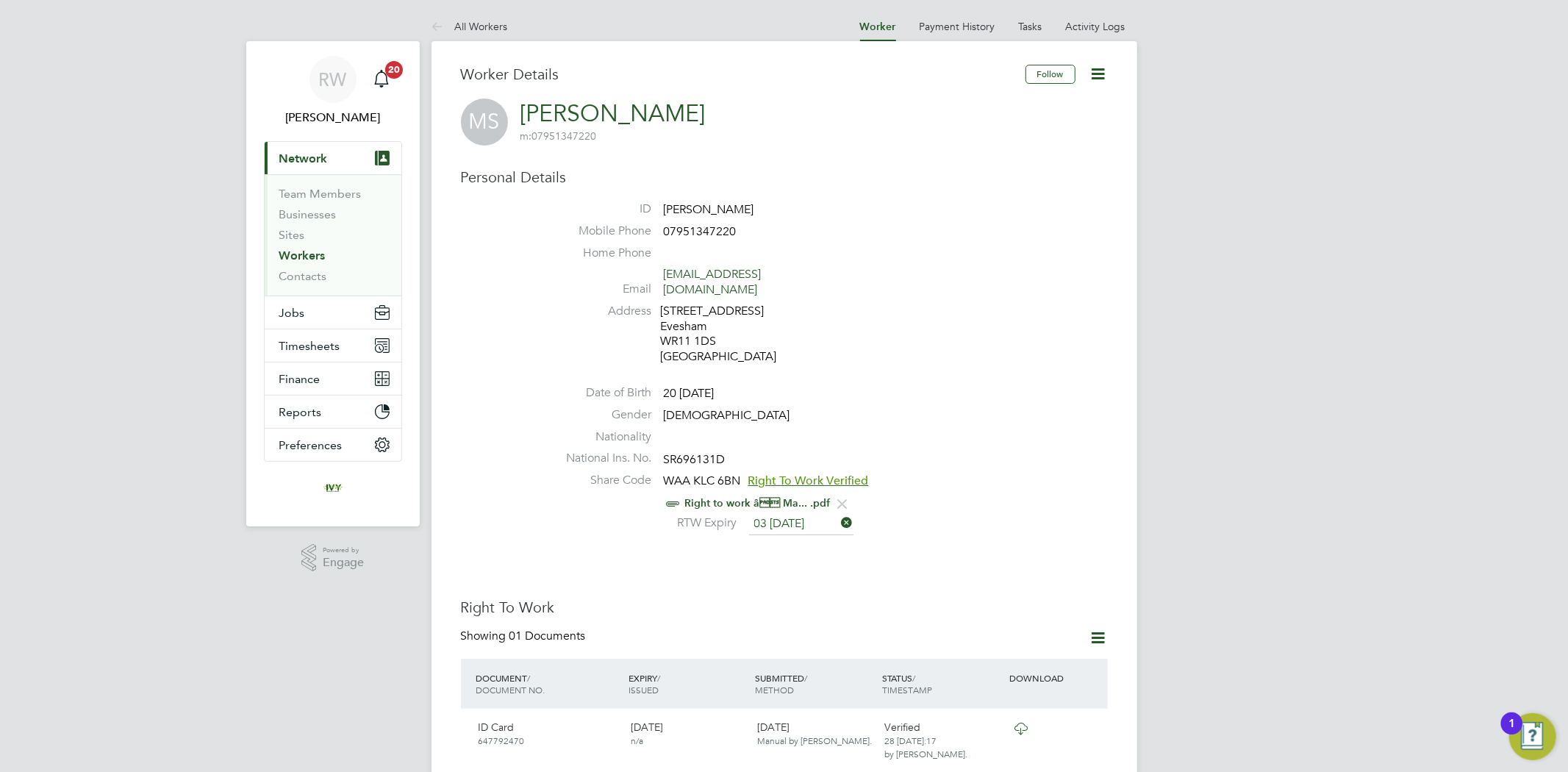
click at [789, 474] on span "Right To Work Verified" at bounding box center [808, 481] width 120 height 15
click at [703, 497] on link "Right to work â Ma... .pdf" at bounding box center [758, 503] width 146 height 12
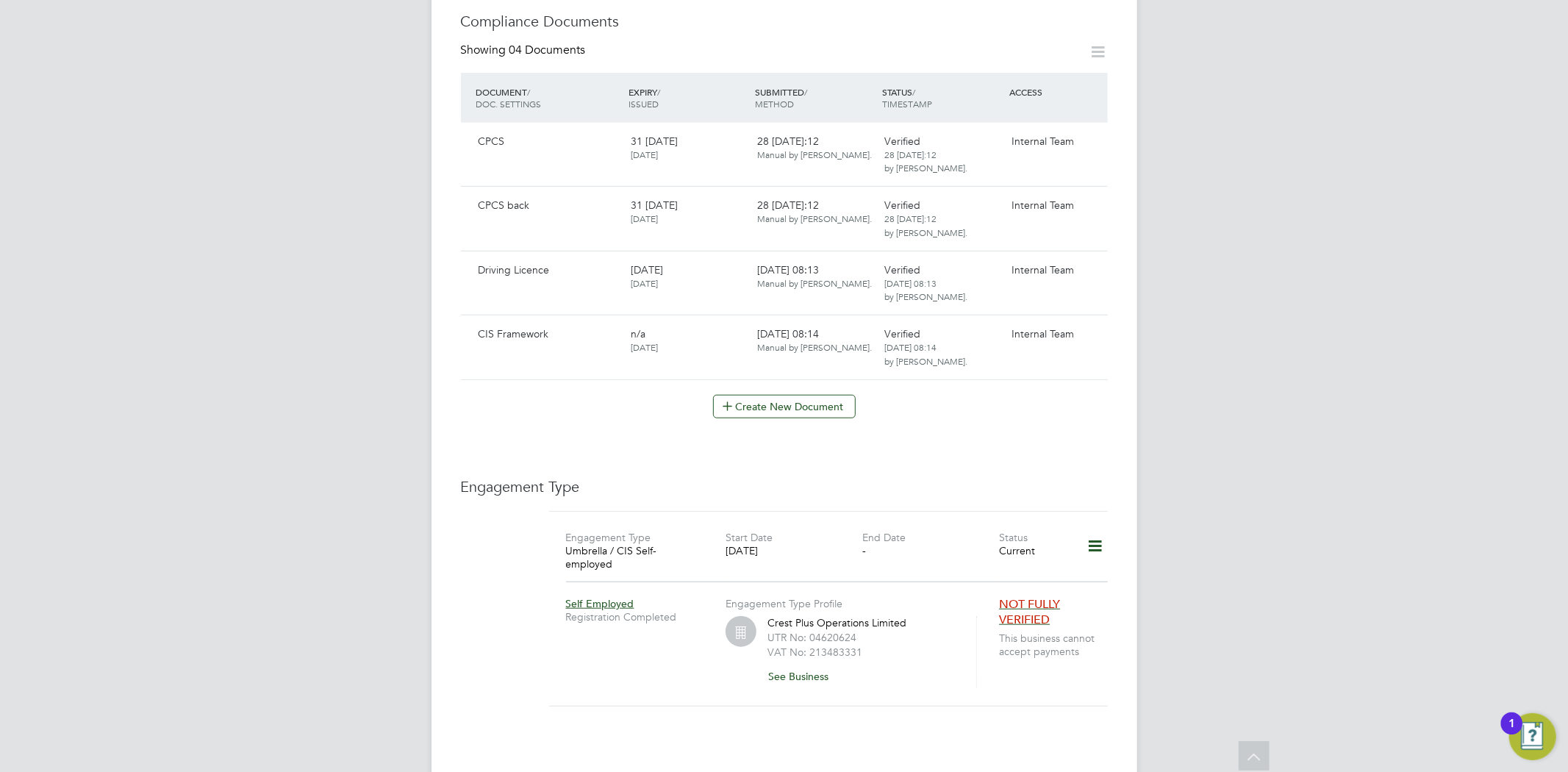
scroll to position [817, 0]
click at [1085, 266] on icon at bounding box center [1090, 275] width 15 height 18
click at [1030, 307] on li "Download Document" at bounding box center [1037, 313] width 117 height 20
drag, startPoint x: 1087, startPoint y: 130, endPoint x: 1040, endPoint y: 164, distance: 58.0
click at [1088, 137] on icon at bounding box center [1090, 146] width 15 height 18
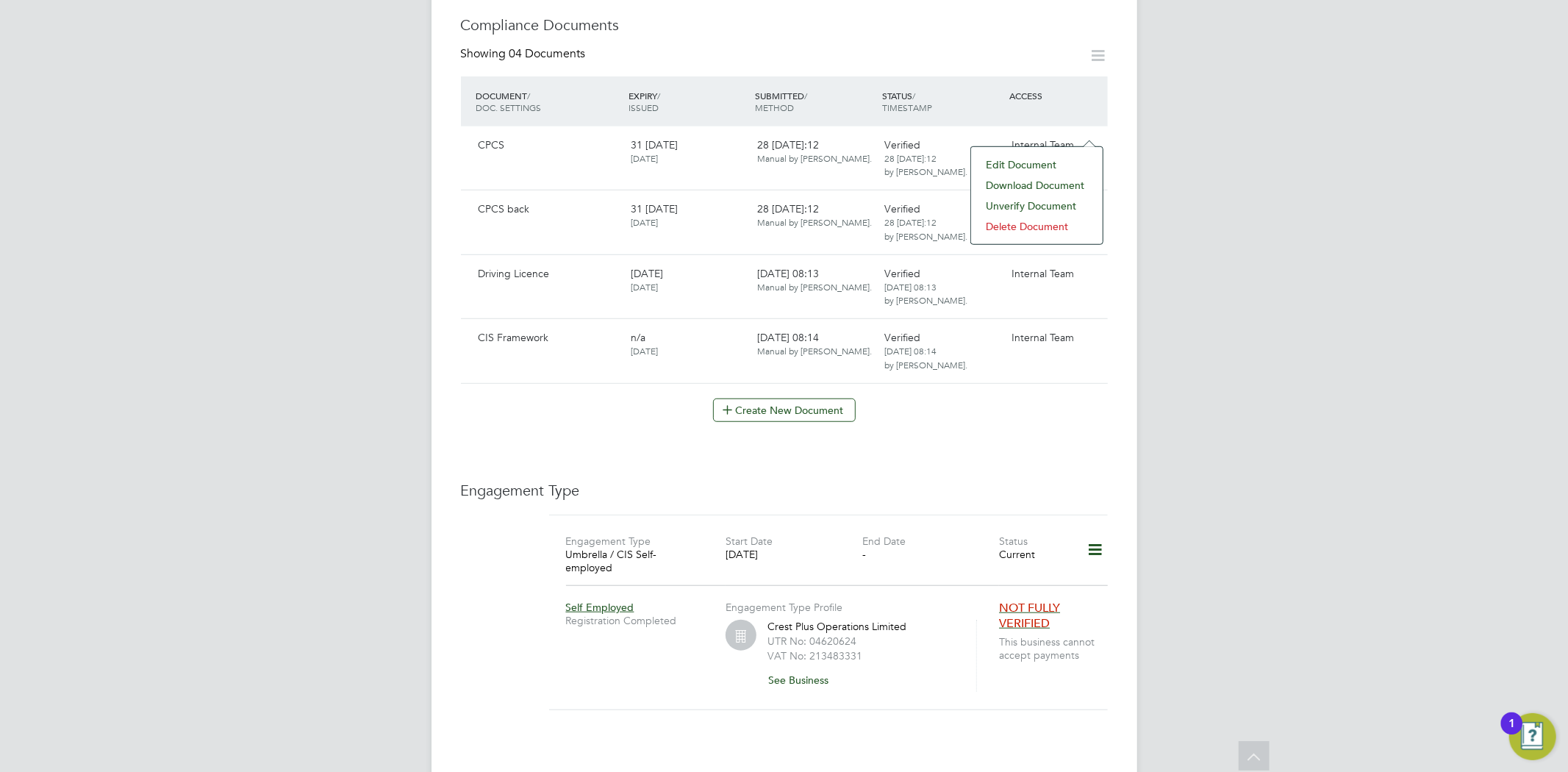
click at [1019, 186] on li "Download Document" at bounding box center [1037, 185] width 117 height 20
